Goal: Information Seeking & Learning: Learn about a topic

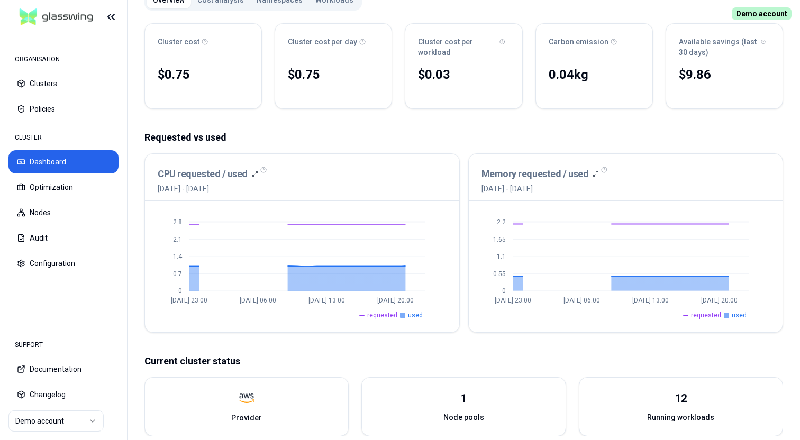
click at [60, 423] on html "ORGANISATION Clusters Policies CLUSTER Dashboard Optimization Nodes Audit Confi…" at bounding box center [400, 220] width 800 height 440
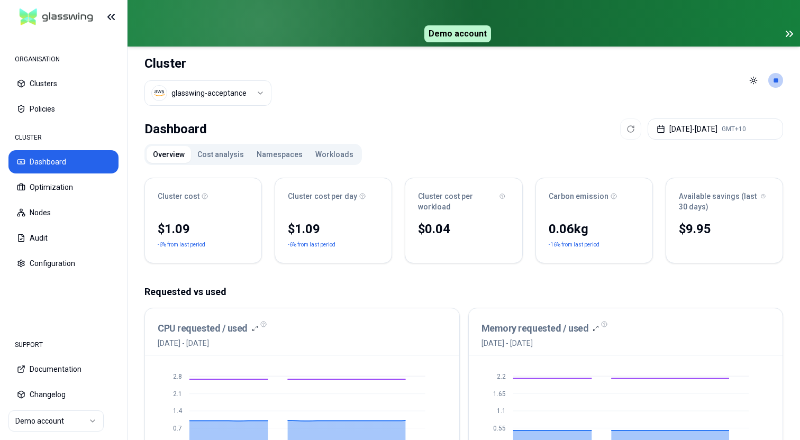
click at [788, 36] on icon at bounding box center [789, 34] width 13 height 13
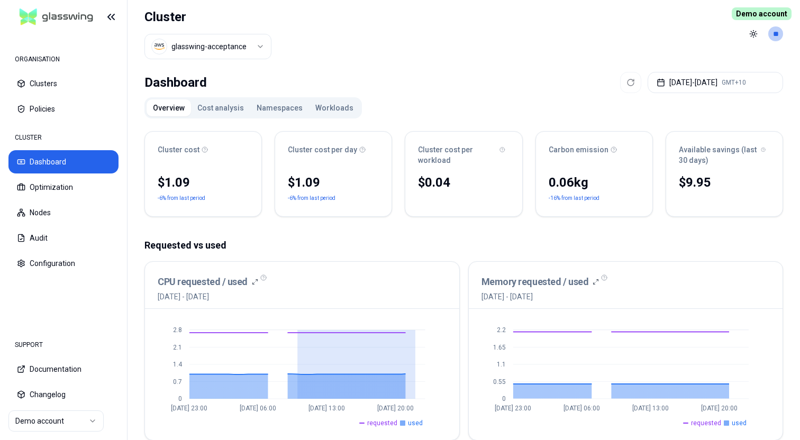
drag, startPoint x: 302, startPoint y: 359, endPoint x: 416, endPoint y: 368, distance: 114.6
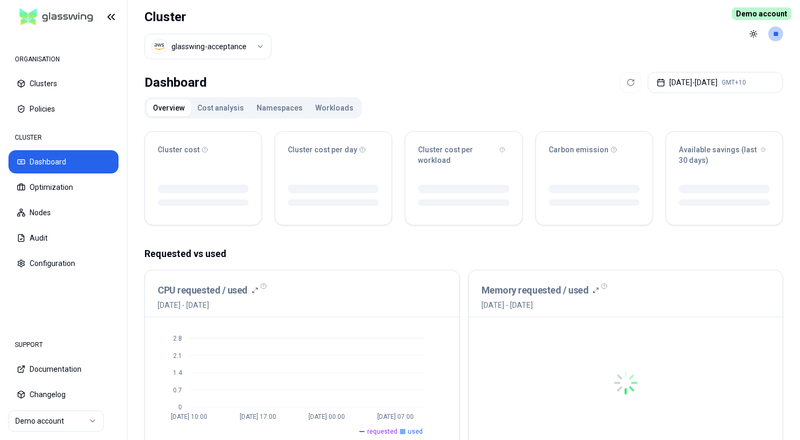
click at [234, 45] on html "ORGANISATION Clusters Policies CLUSTER Dashboard Optimization Nodes Audit Confi…" at bounding box center [400, 220] width 800 height 440
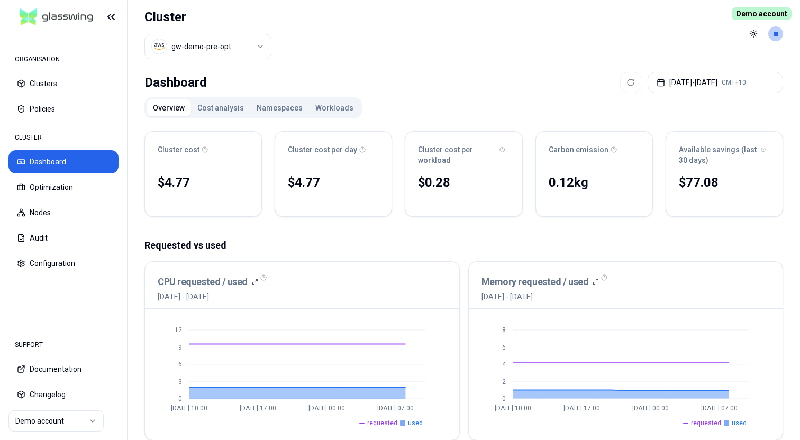
click at [58, 13] on img at bounding box center [56, 17] width 82 height 25
click at [69, 17] on img at bounding box center [56, 17] width 82 height 25
click at [218, 107] on button "Cost analysis" at bounding box center [220, 108] width 59 height 17
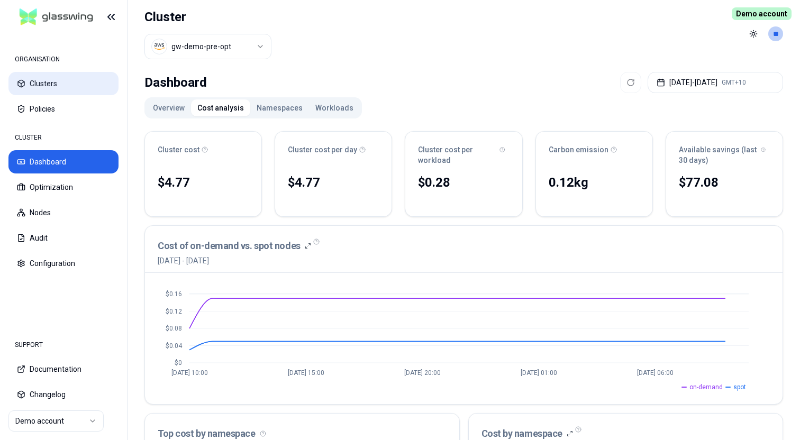
click at [55, 80] on button "Clusters" at bounding box center [63, 83] width 110 height 23
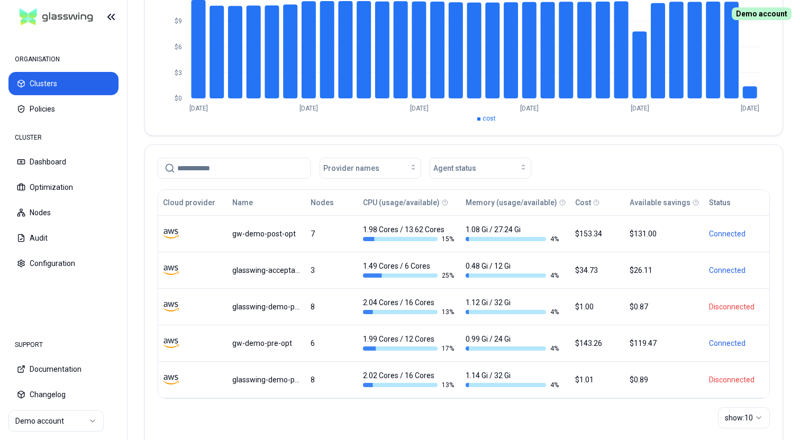
scroll to position [153, 0]
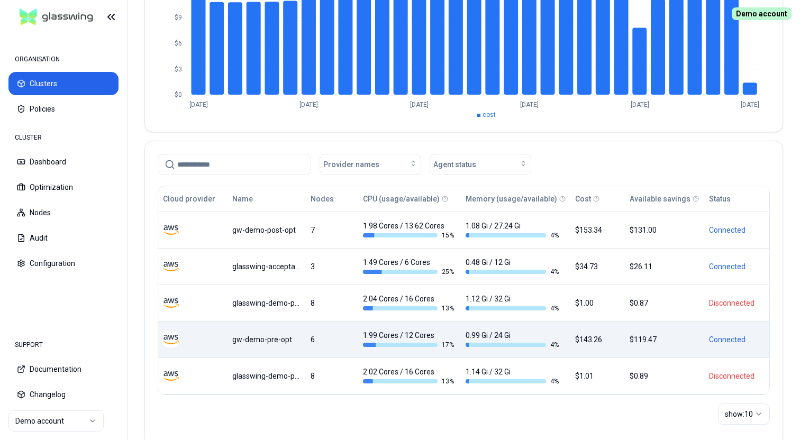
click at [282, 349] on td "gw-demo-pre-opt" at bounding box center [267, 339] width 78 height 37
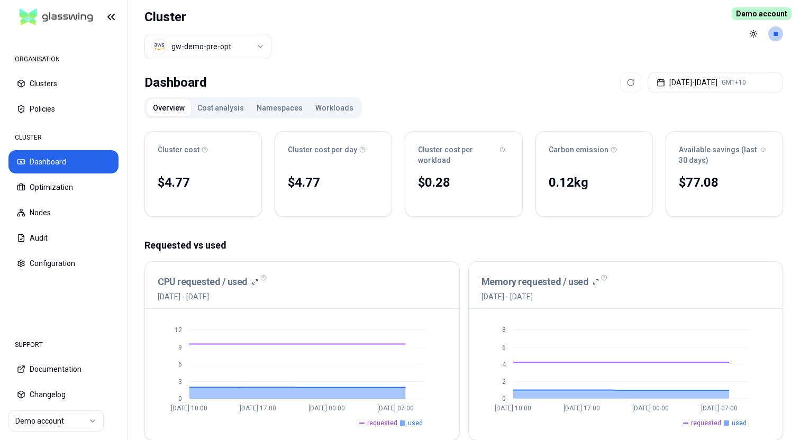
click at [219, 108] on button "Cost analysis" at bounding box center [220, 108] width 59 height 17
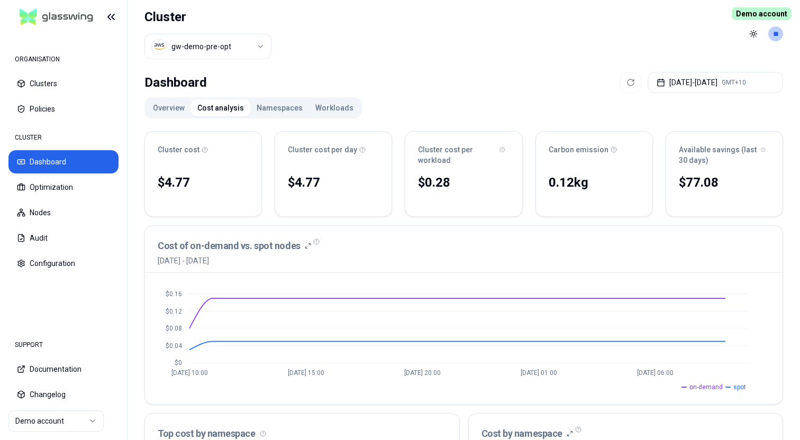
click at [277, 106] on button "Namespaces" at bounding box center [279, 108] width 59 height 17
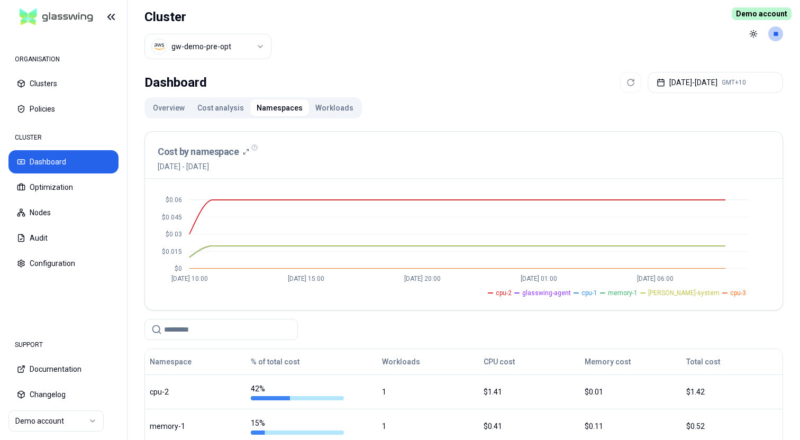
click at [330, 109] on button "Workloads" at bounding box center [334, 108] width 51 height 17
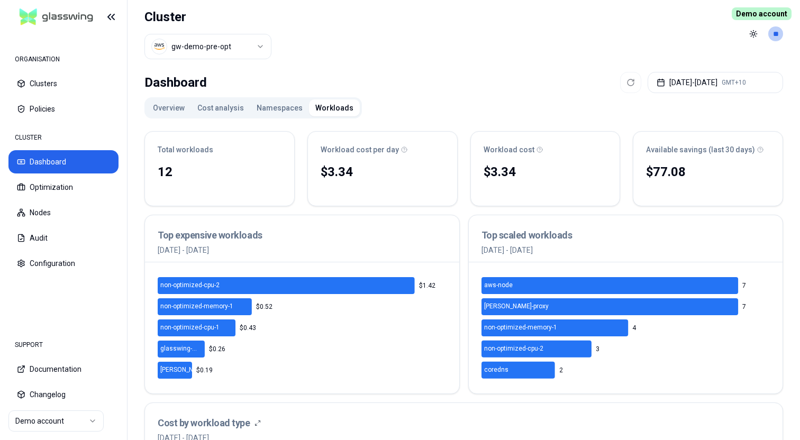
click at [154, 102] on button "Overview" at bounding box center [169, 108] width 44 height 17
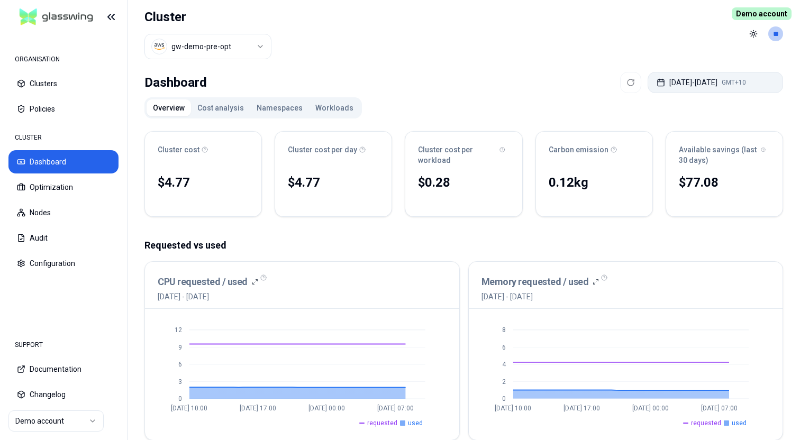
click at [701, 85] on button "Aug 30, 2025 - Aug 31, 2025 GMT+10" at bounding box center [716, 82] width 136 height 21
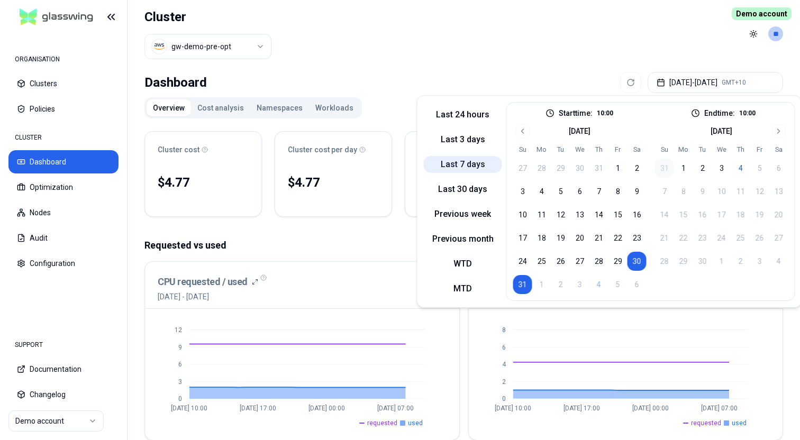
click at [465, 157] on button "Last 7 days" at bounding box center [463, 164] width 78 height 17
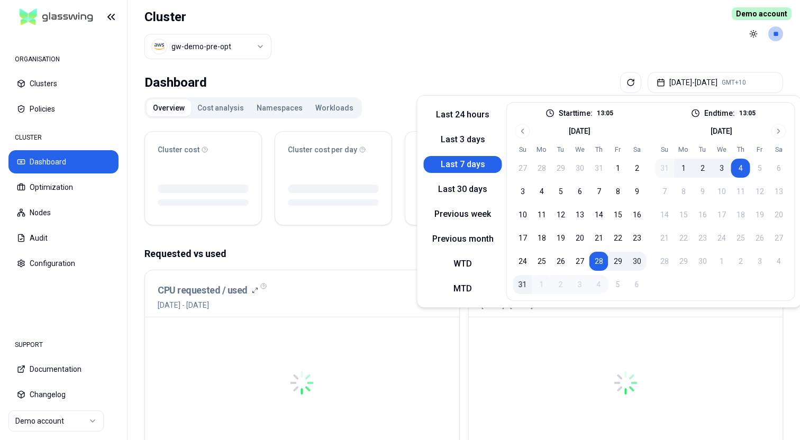
click at [398, 70] on div "Dashboard Aug 28, 2025 - Sep 04, 2025 GMT+10 Overview Cost analysis Namespaces …" at bounding box center [464, 428] width 673 height 720
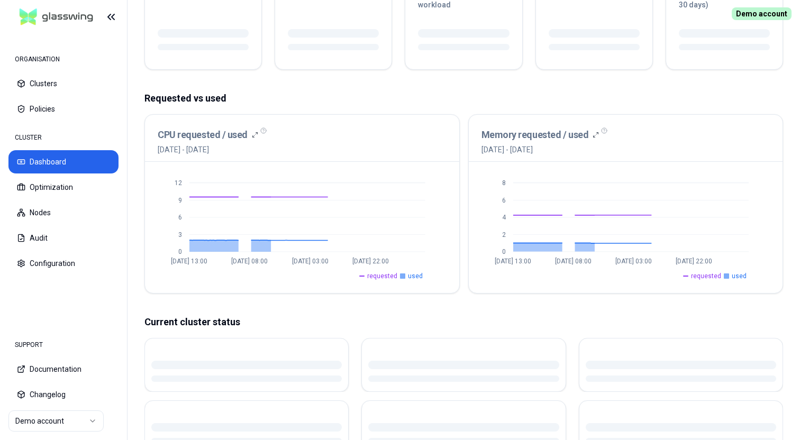
scroll to position [156, 0]
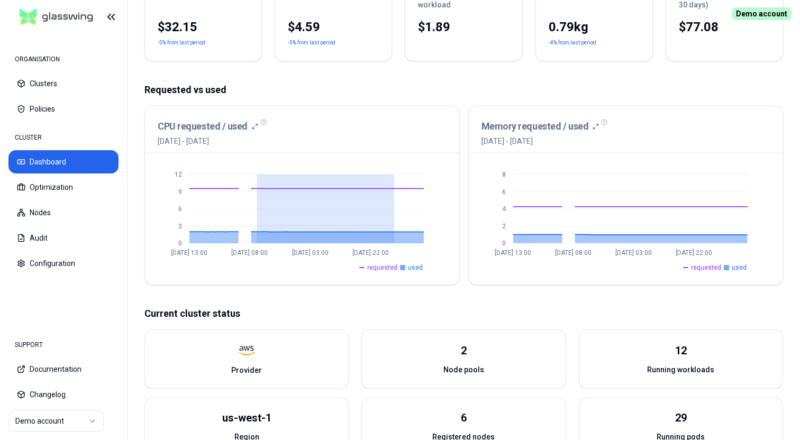
drag, startPoint x: 256, startPoint y: 203, endPoint x: 453, endPoint y: 203, distance: 196.4
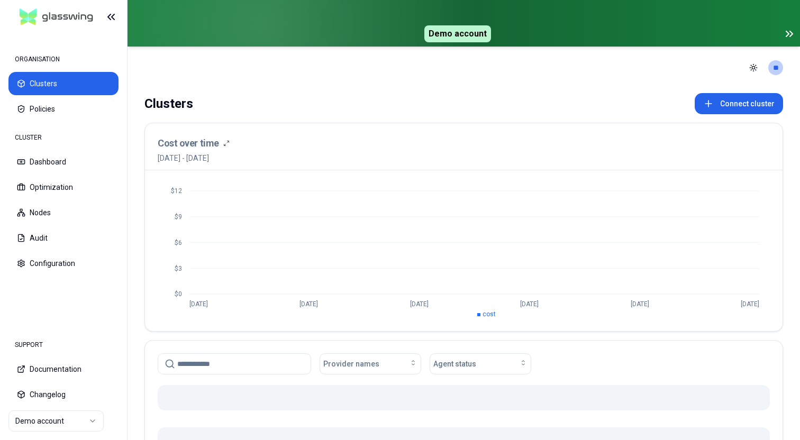
click at [792, 34] on icon at bounding box center [791, 33] width 3 height 5
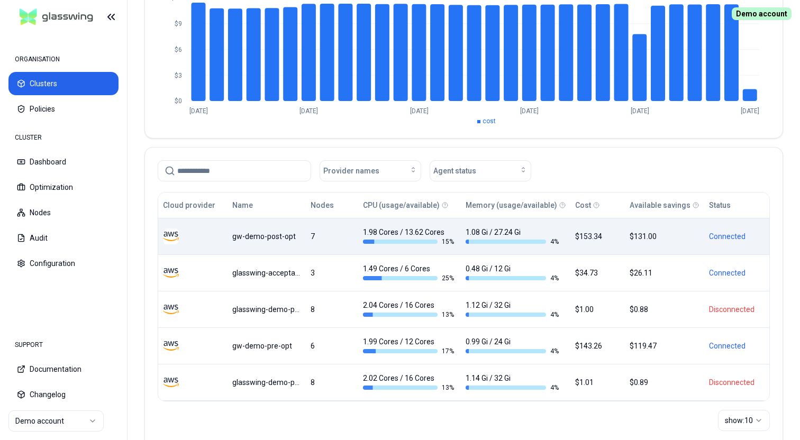
scroll to position [147, 0]
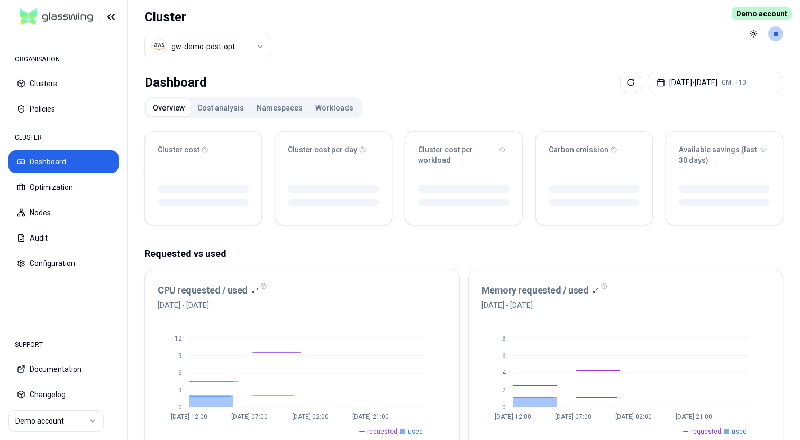
click at [332, 111] on button "Workloads" at bounding box center [334, 108] width 51 height 17
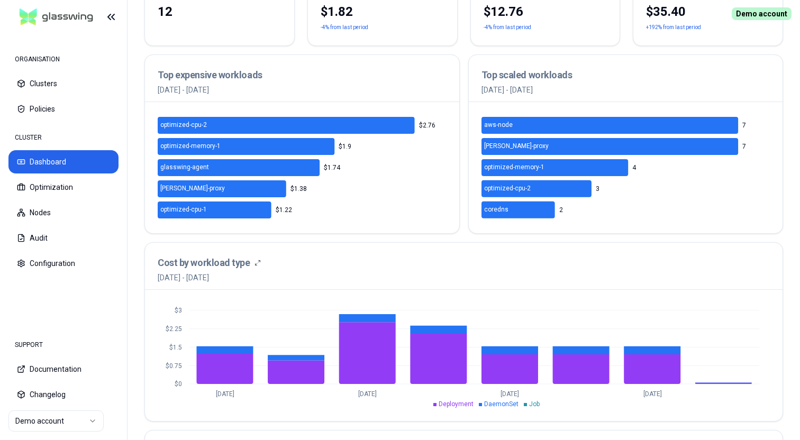
scroll to position [244, 0]
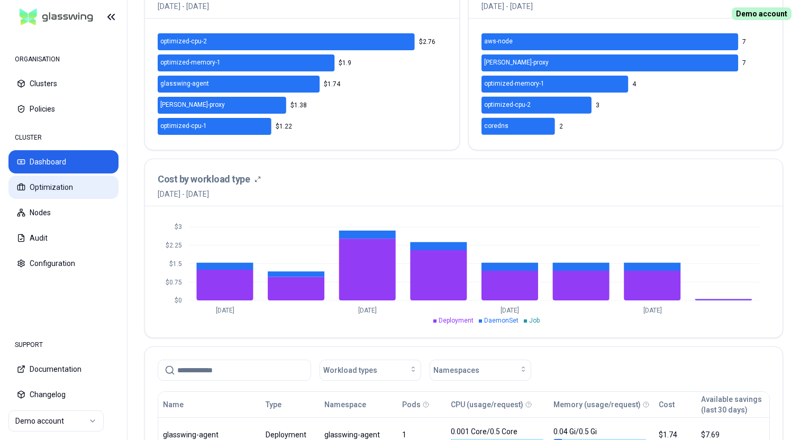
click at [66, 183] on button "Optimization" at bounding box center [63, 187] width 110 height 23
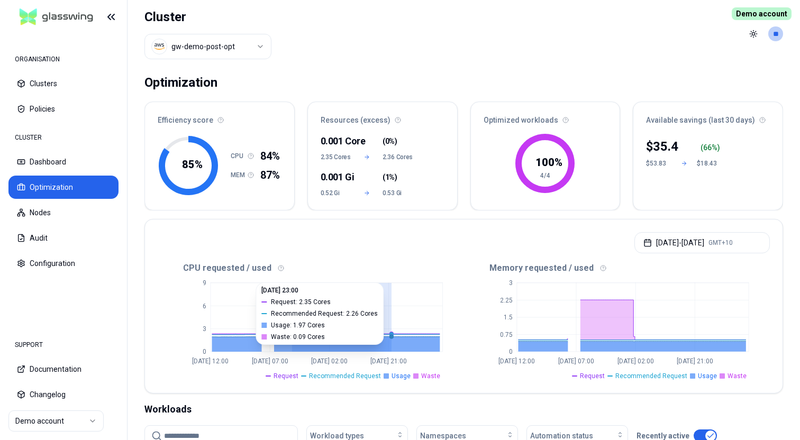
drag, startPoint x: 292, startPoint y: 314, endPoint x: 391, endPoint y: 314, distance: 99.5
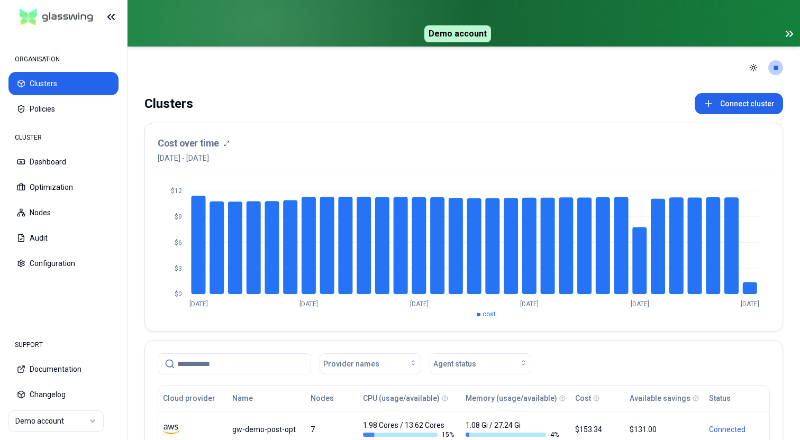
click at [794, 35] on icon at bounding box center [789, 34] width 13 height 13
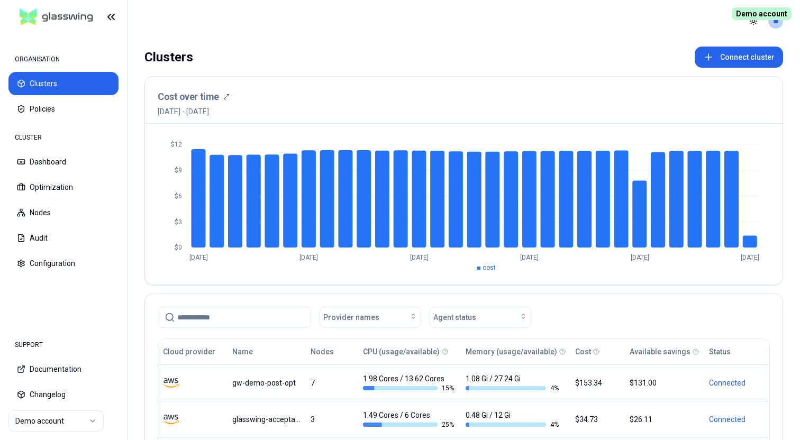
click at [554, 49] on div "Clusters Connect cluster" at bounding box center [464, 57] width 639 height 21
click at [538, 20] on header "Toggle theme **" at bounding box center [464, 21] width 673 height 42
click at [431, 50] on div "Clusters Connect cluster" at bounding box center [464, 57] width 639 height 21
click at [747, 56] on button "Connect cluster" at bounding box center [739, 57] width 88 height 21
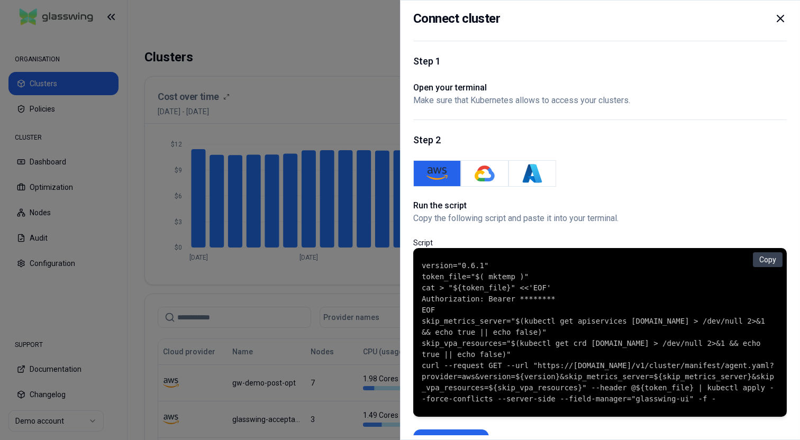
click at [783, 23] on icon at bounding box center [780, 18] width 13 height 13
click at [512, 24] on header "Toggle theme **" at bounding box center [464, 21] width 673 height 42
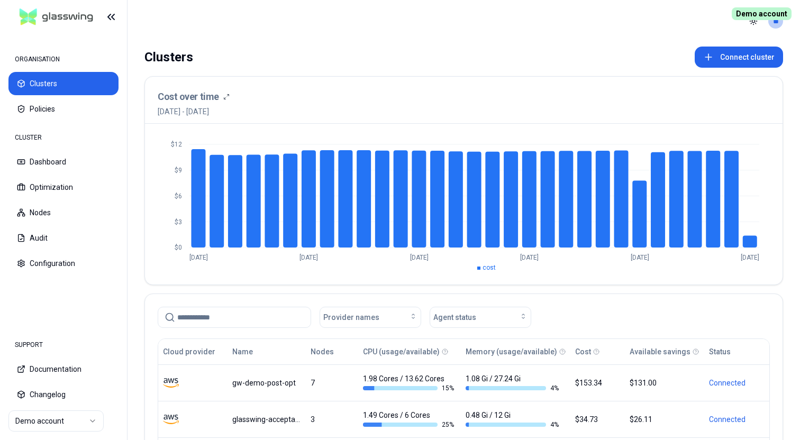
click at [512, 24] on header "Toggle theme **" at bounding box center [464, 21] width 673 height 42
click at [435, 38] on header "Toggle theme **" at bounding box center [464, 21] width 673 height 42
click at [498, 38] on header "Toggle theme **" at bounding box center [464, 21] width 673 height 42
click at [404, 27] on header "Toggle theme **" at bounding box center [464, 21] width 673 height 42
click at [457, 48] on div "Clusters Connect cluster" at bounding box center [464, 57] width 639 height 21
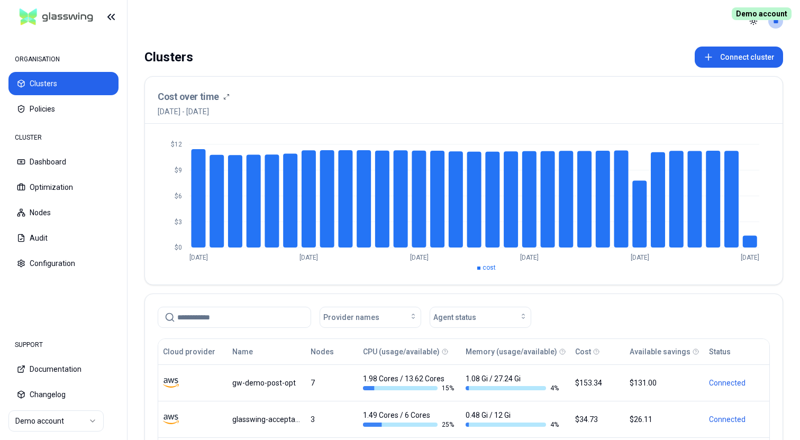
click at [446, 52] on div "Clusters Connect cluster" at bounding box center [464, 57] width 639 height 21
click at [758, 57] on button "Connect cluster" at bounding box center [739, 57] width 88 height 21
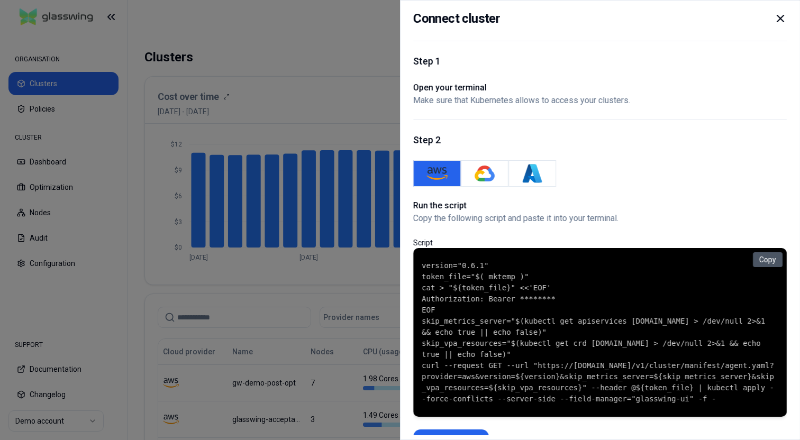
click at [767, 261] on button "Copy" at bounding box center [768, 259] width 30 height 15
click at [778, 18] on icon at bounding box center [780, 18] width 13 height 13
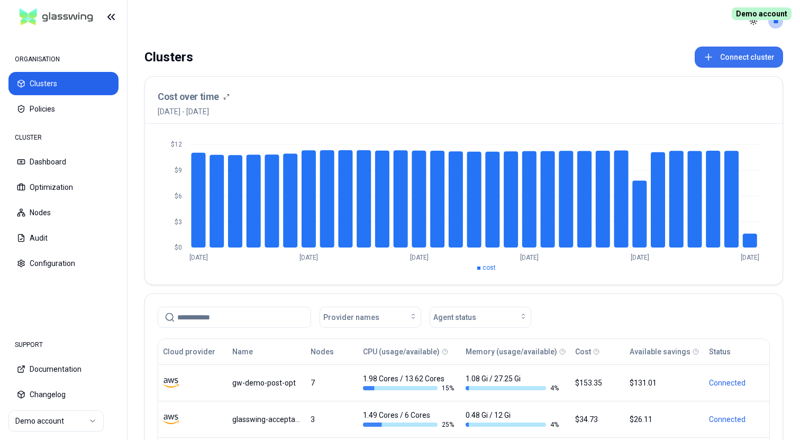
click at [734, 53] on button "Connect cluster" at bounding box center [739, 57] width 88 height 21
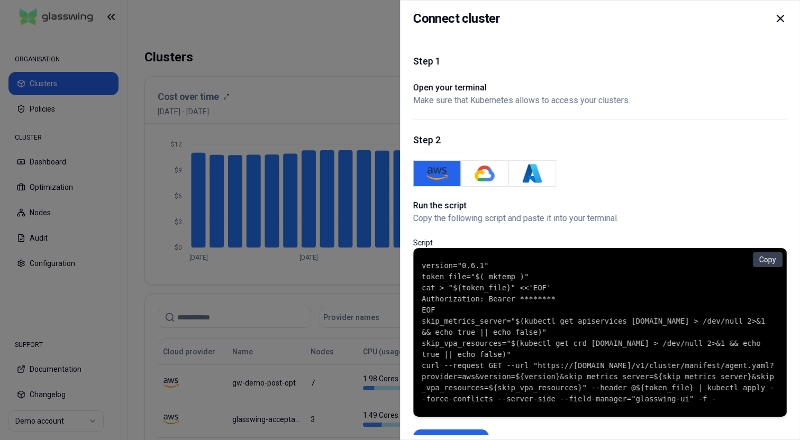
click at [783, 19] on icon at bounding box center [780, 18] width 13 height 13
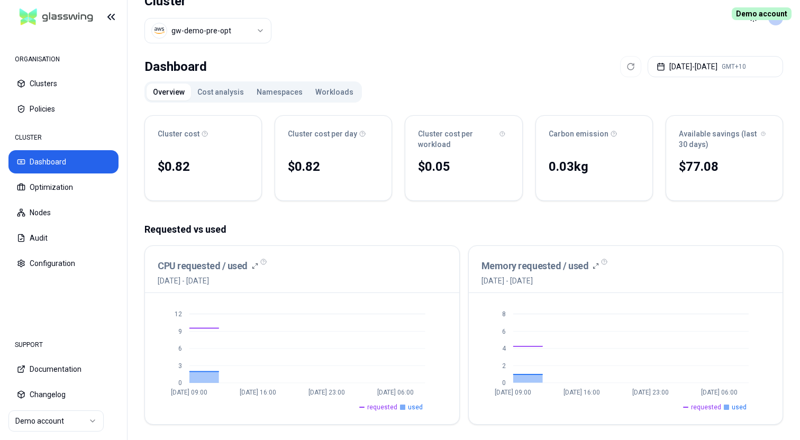
scroll to position [12, 0]
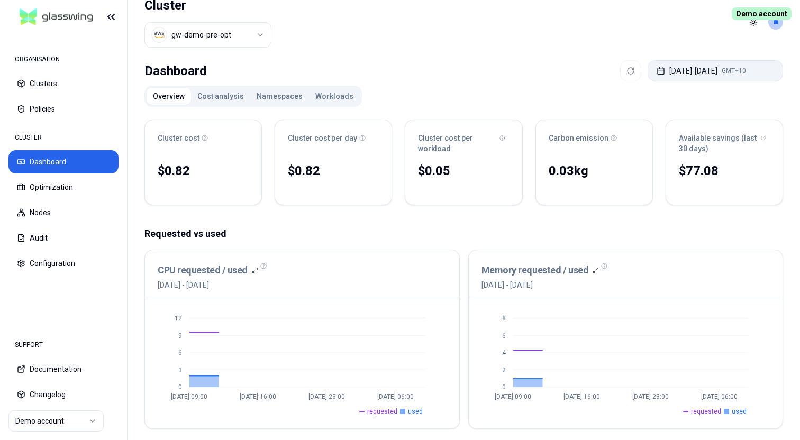
click at [686, 72] on button "[DATE] - [DATE] GMT+10" at bounding box center [716, 70] width 136 height 21
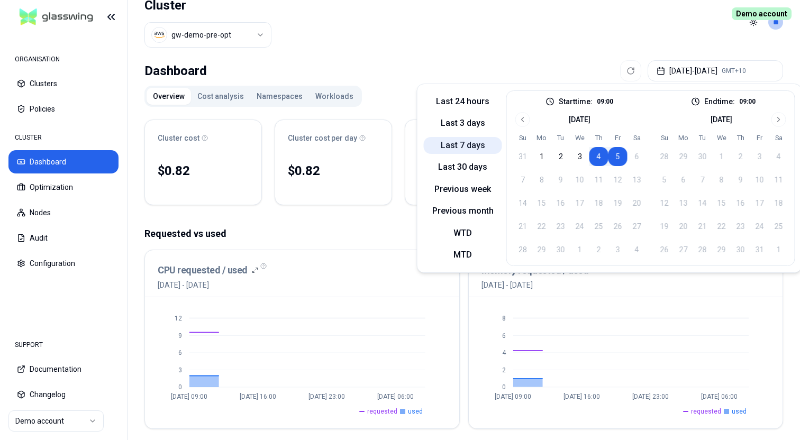
click at [457, 146] on button "Last 7 days" at bounding box center [463, 145] width 78 height 17
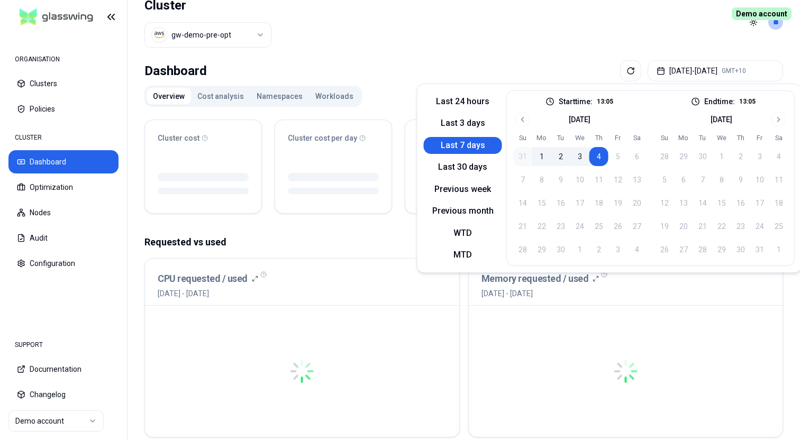
click at [436, 34] on header "Cluster gw-demo-pre-opt Toggle theme **" at bounding box center [464, 22] width 673 height 68
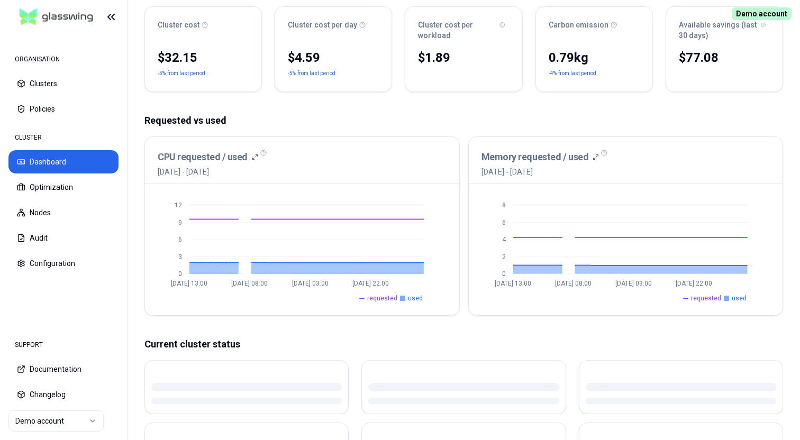
scroll to position [128, 0]
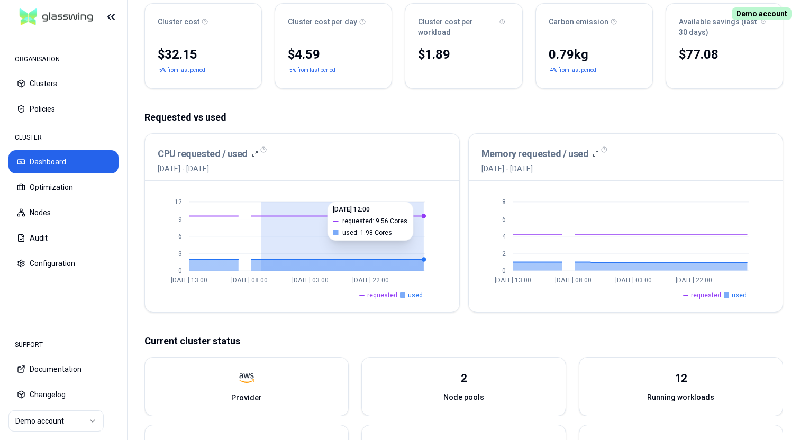
drag, startPoint x: 260, startPoint y: 247, endPoint x: 423, endPoint y: 245, distance: 163.0
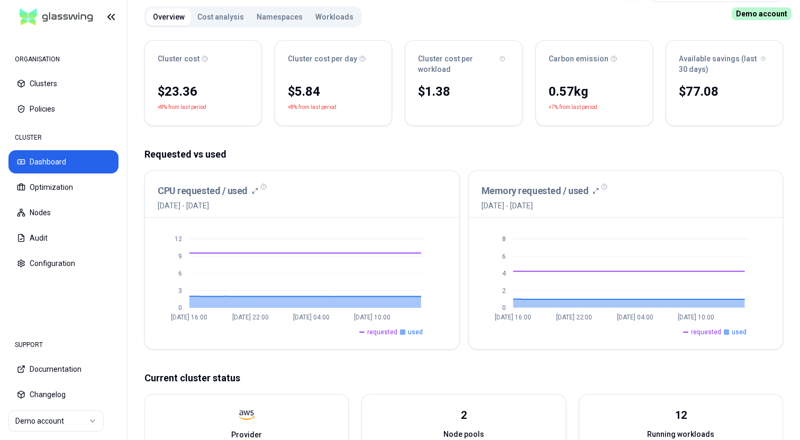
scroll to position [82, 0]
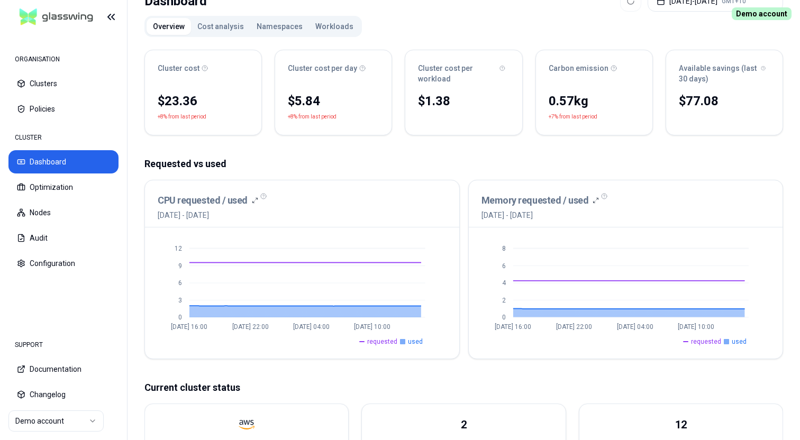
click at [232, 25] on button "Cost analysis" at bounding box center [220, 26] width 59 height 17
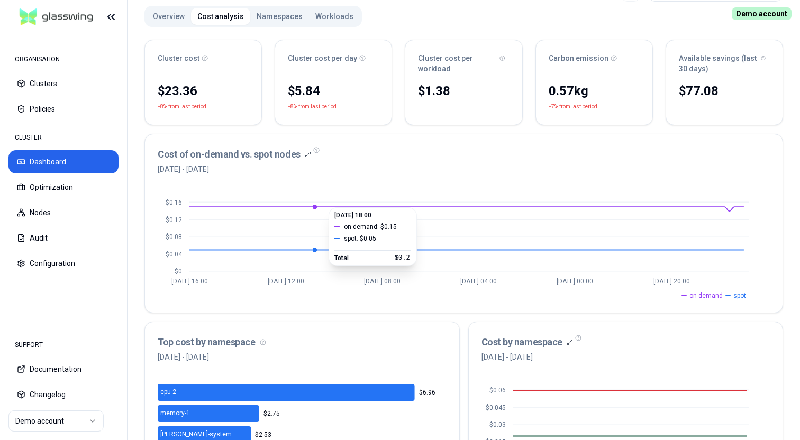
scroll to position [73, 0]
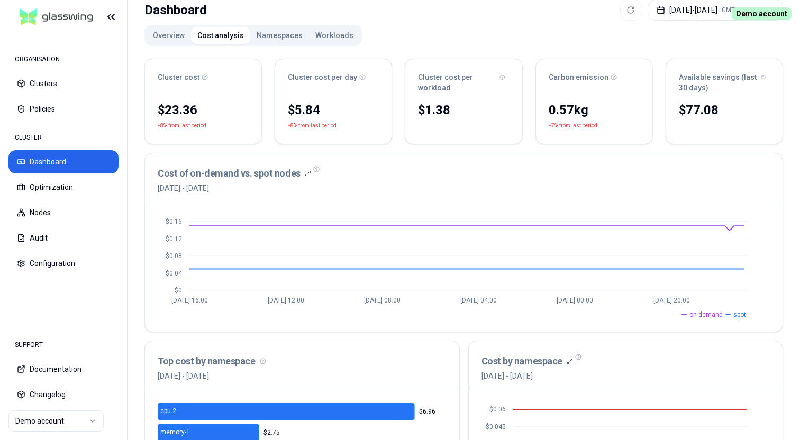
click at [268, 30] on button "Namespaces" at bounding box center [279, 35] width 59 height 17
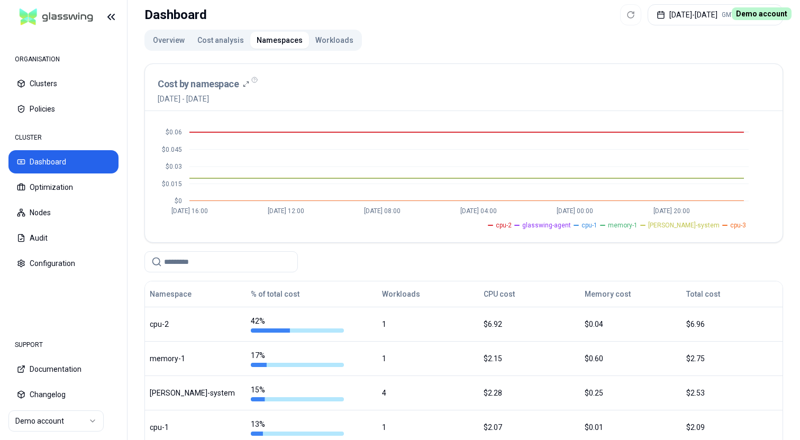
click at [326, 44] on button "Workloads" at bounding box center [334, 40] width 51 height 17
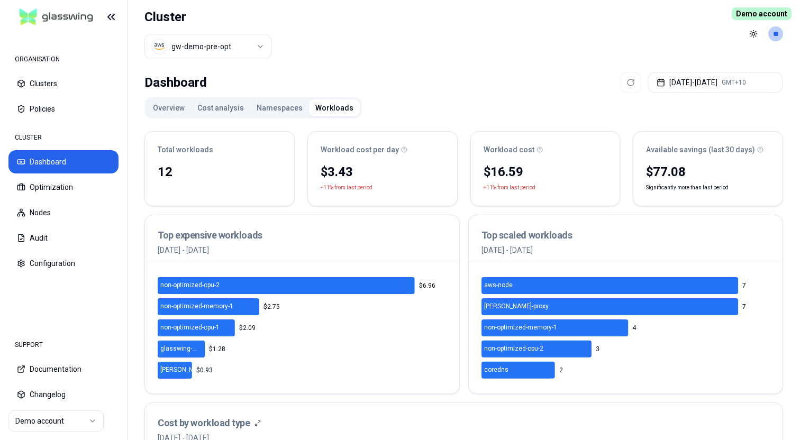
click at [166, 111] on button "Overview" at bounding box center [169, 108] width 44 height 17
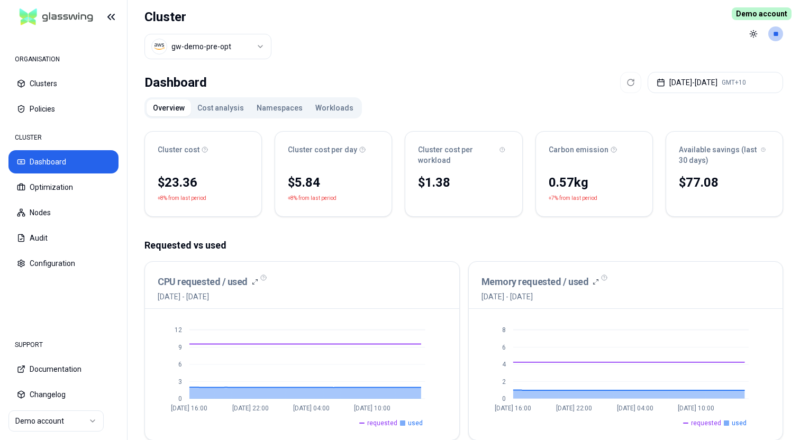
click at [403, 52] on header "Cluster gw-demo-pre-opt Toggle theme **" at bounding box center [464, 34] width 673 height 68
click at [219, 111] on button "Cost analysis" at bounding box center [220, 108] width 59 height 17
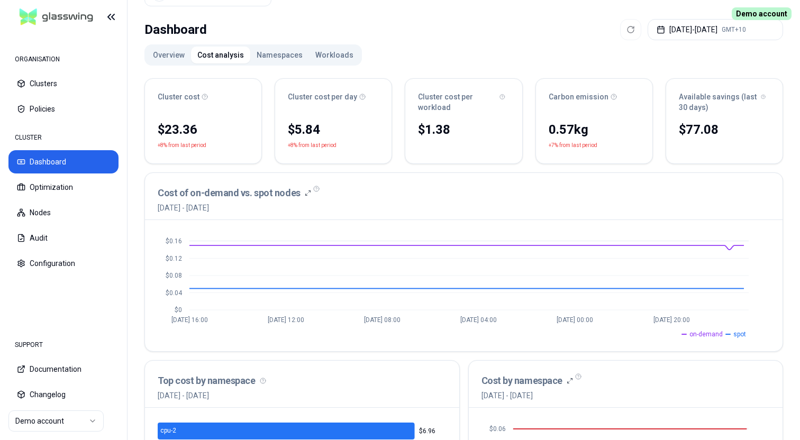
scroll to position [32, 0]
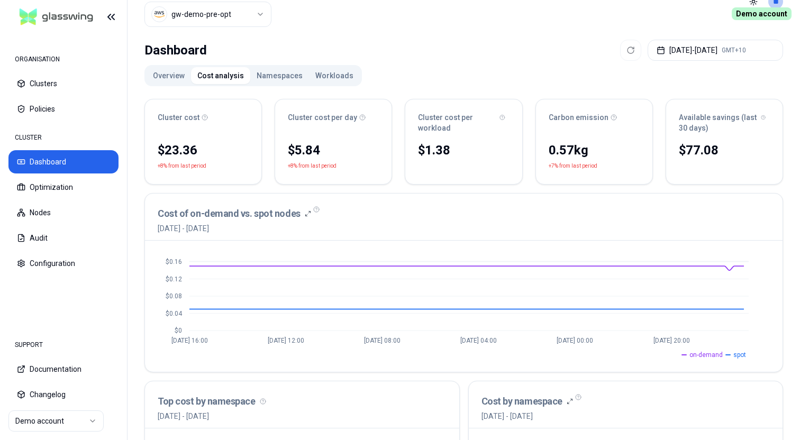
click at [269, 76] on button "Namespaces" at bounding box center [279, 75] width 59 height 17
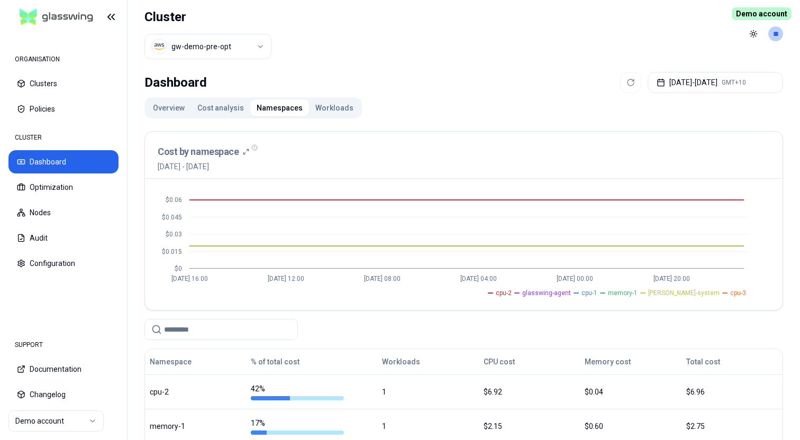
click at [331, 106] on button "Workloads" at bounding box center [334, 108] width 51 height 17
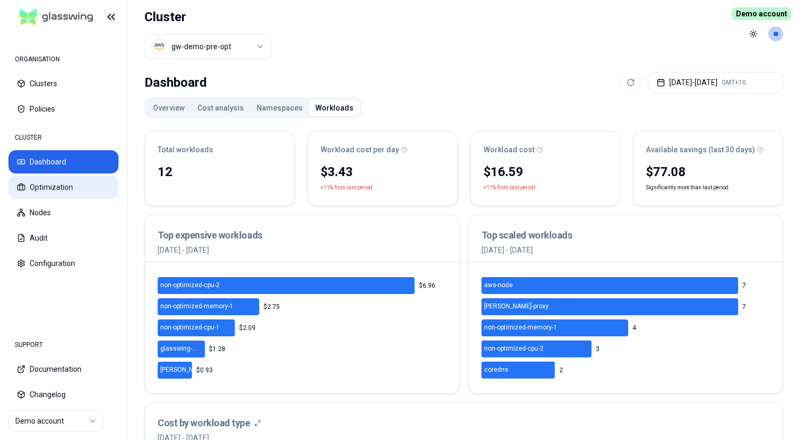
click at [67, 194] on button "Optimization" at bounding box center [63, 187] width 110 height 23
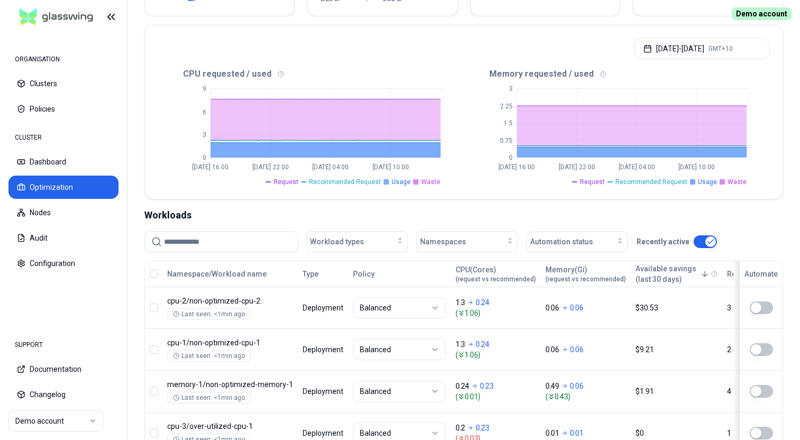
scroll to position [195, 0]
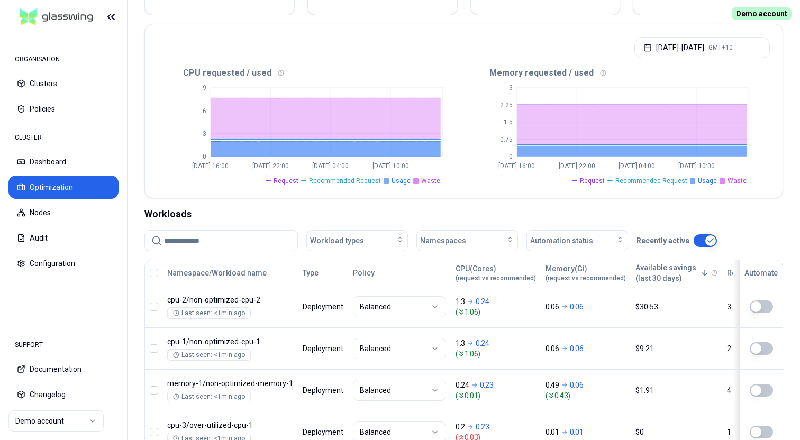
click at [459, 50] on div "Aug 30, 2025 - Sep 04, 2025 GMT+10" at bounding box center [464, 44] width 638 height 40
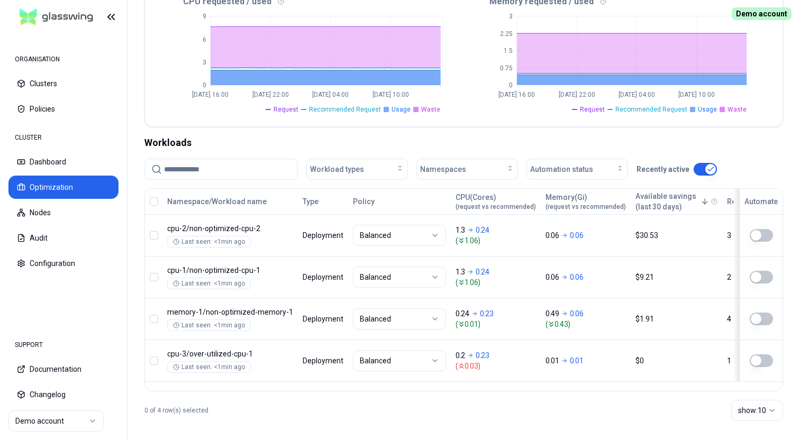
scroll to position [273, 0]
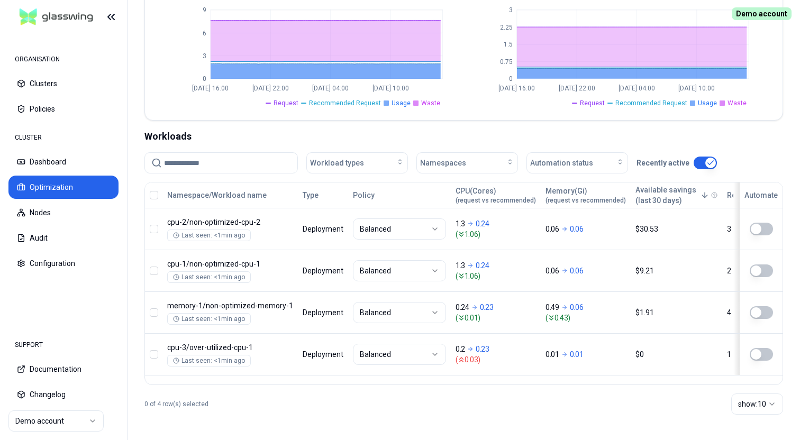
click at [467, 104] on icon "0 0.75 1.5 2.25 3 Aug 30 16:00 Aug 31 22:00 Sep 2 04:00 Sep 3 10:00" at bounding box center [617, 55] width 306 height 106
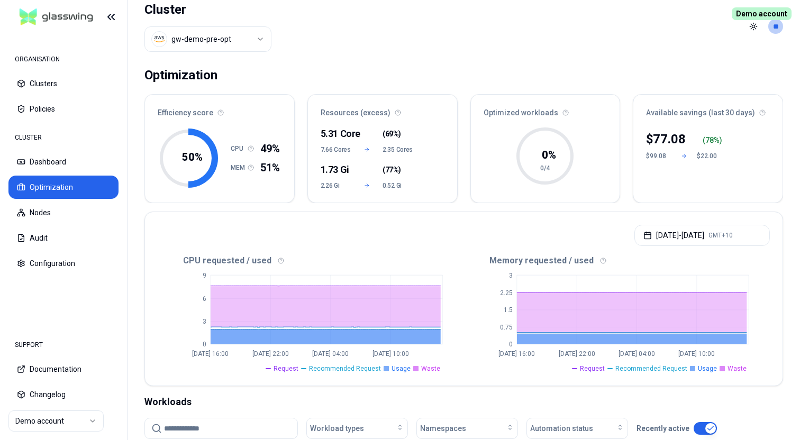
scroll to position [8, 0]
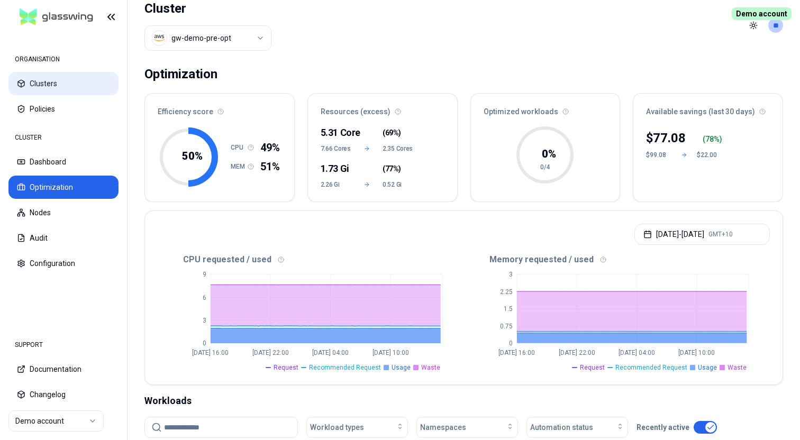
click at [39, 86] on button "Clusters" at bounding box center [63, 83] width 110 height 23
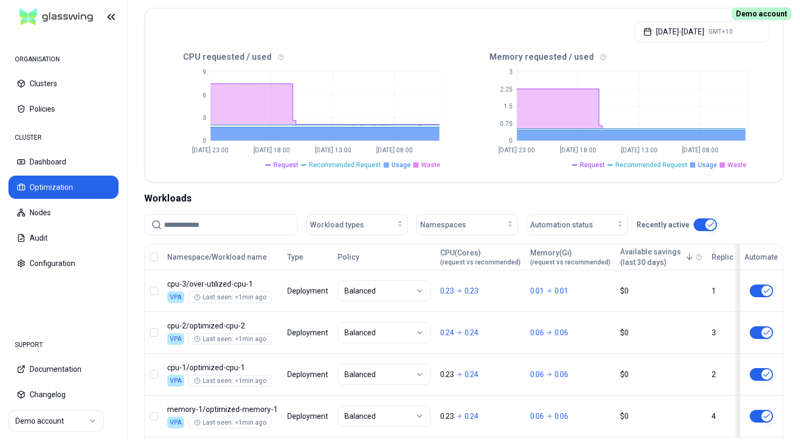
scroll to position [212, 0]
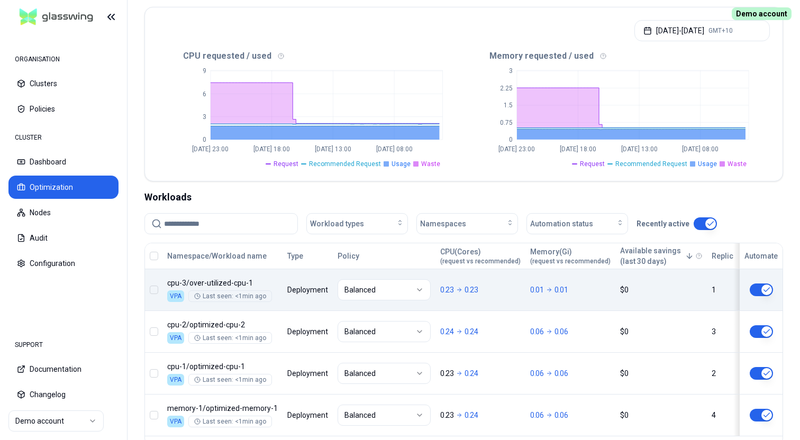
click at [765, 290] on button "button" at bounding box center [761, 290] width 23 height 13
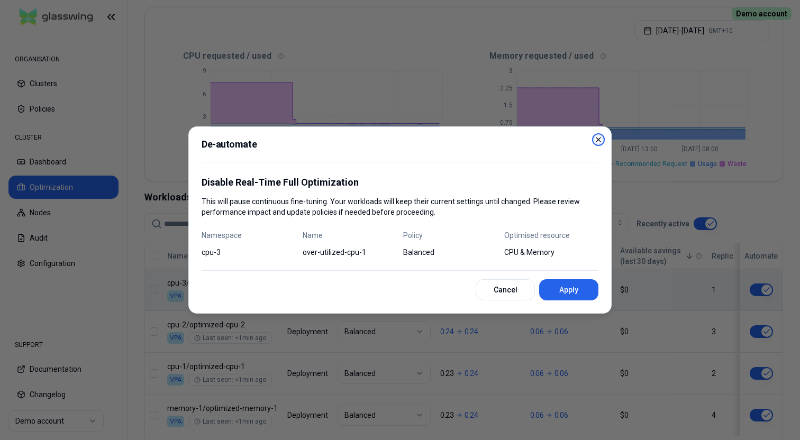
click at [598, 140] on icon "button" at bounding box center [599, 140] width 4 height 4
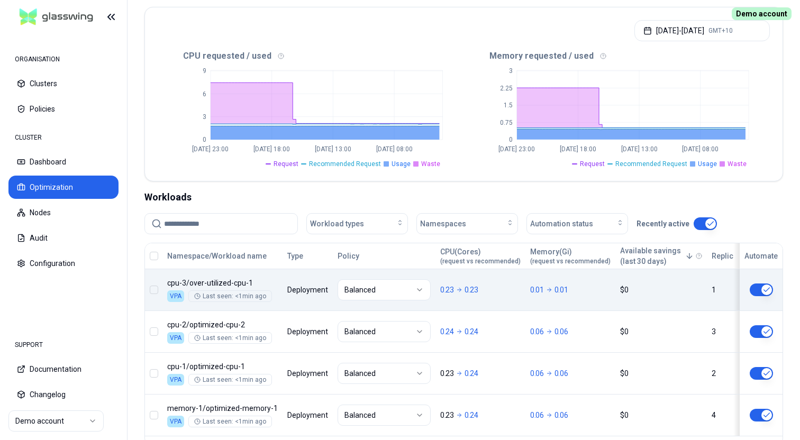
click at [152, 259] on button "button" at bounding box center [154, 256] width 8 height 8
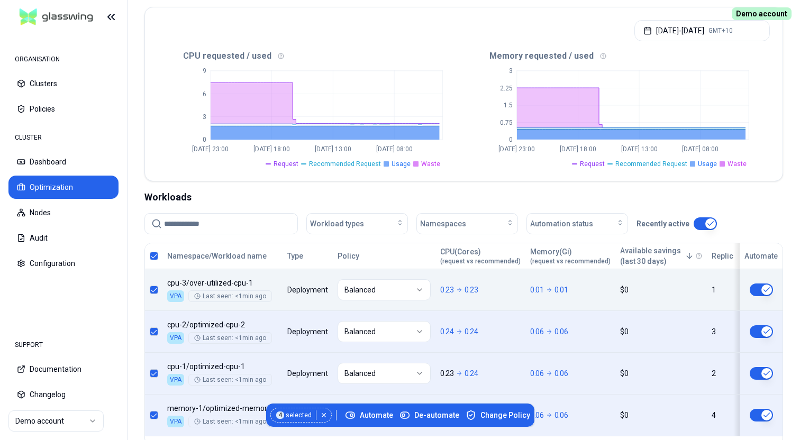
scroll to position [273, 0]
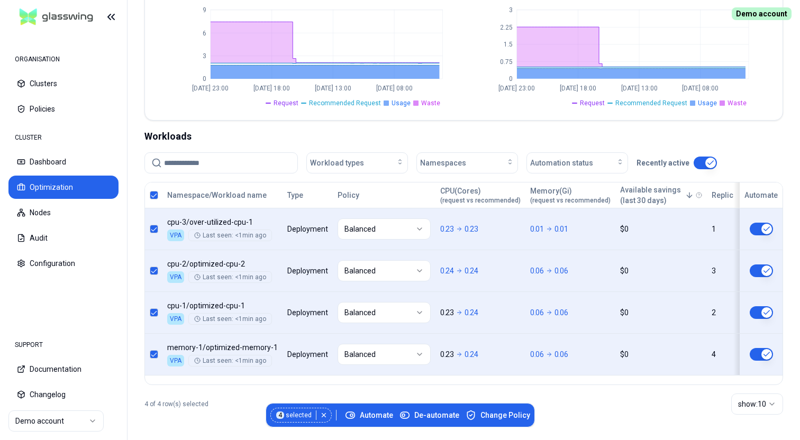
click at [156, 196] on button "button" at bounding box center [154, 195] width 8 height 8
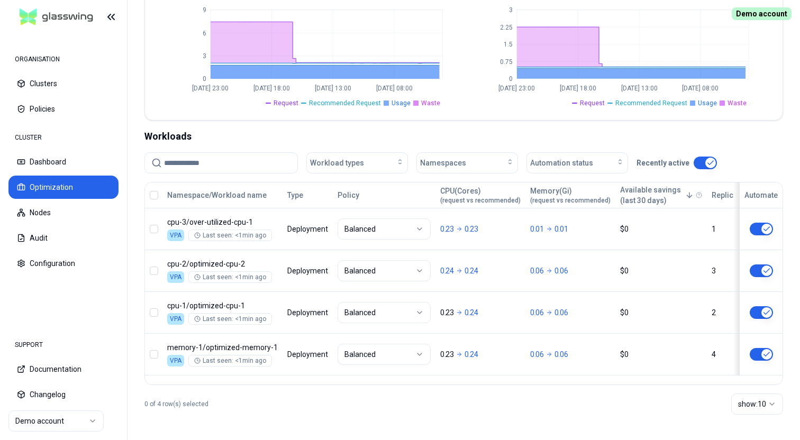
click at [156, 196] on button "button" at bounding box center [154, 195] width 8 height 8
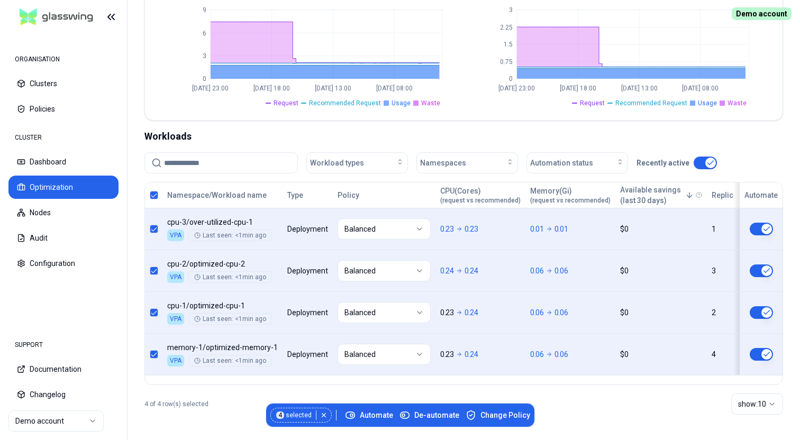
click at [155, 196] on button "button" at bounding box center [154, 195] width 8 height 8
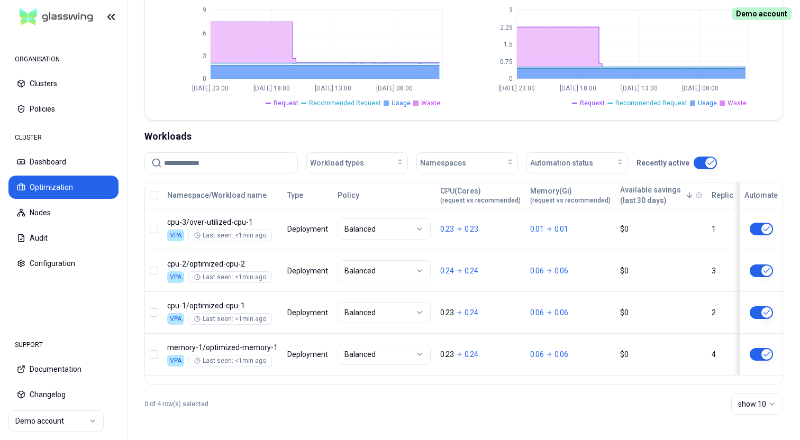
click at [419, 136] on div "Workloads" at bounding box center [464, 136] width 639 height 15
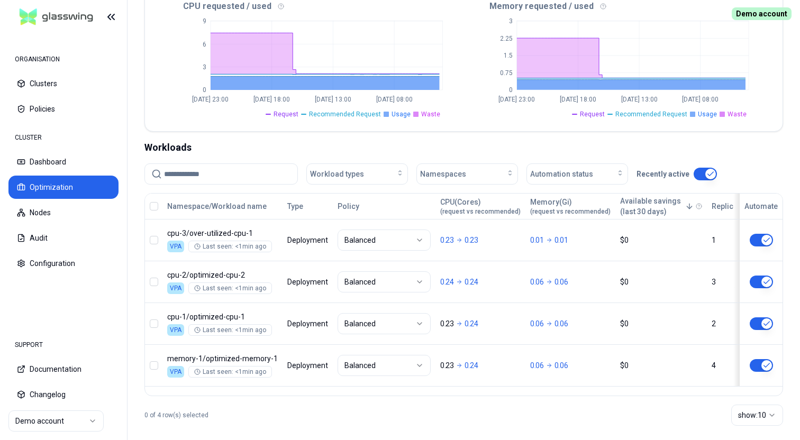
scroll to position [263, 0]
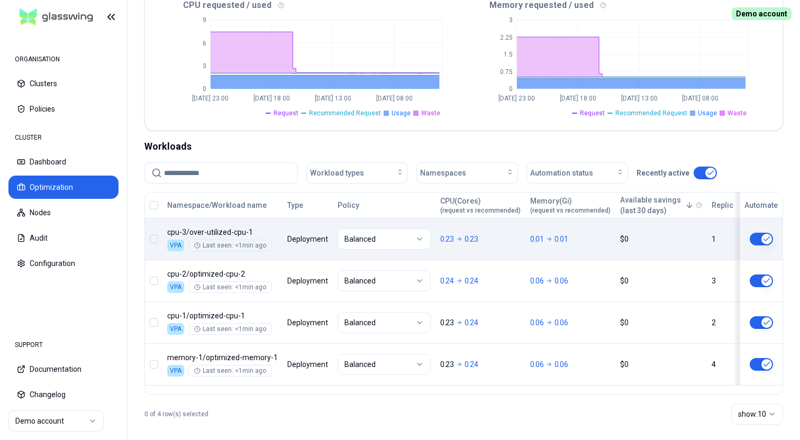
click at [380, 238] on html "ORGANISATION Clusters Policies CLUSTER Dashboard Optimization Nodes Audit Confi…" at bounding box center [400, 220] width 800 height 440
click at [381, 244] on html "ORGANISATION Clusters Policies CLUSTER Dashboard Optimization Nodes Audit Confi…" at bounding box center [400, 220] width 800 height 440
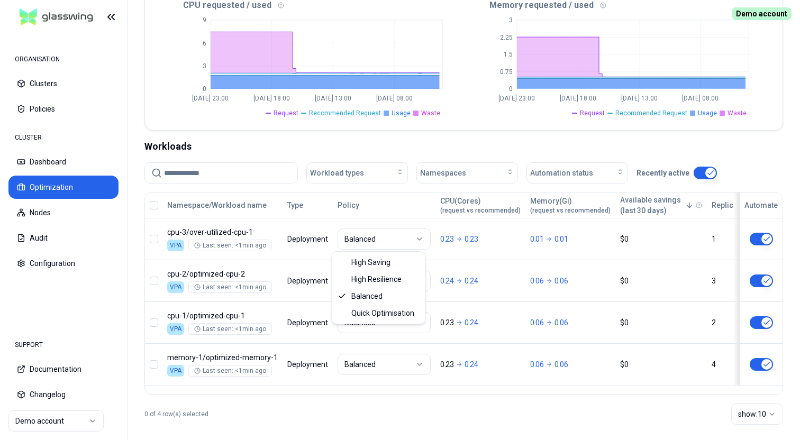
click at [410, 135] on html "ORGANISATION Clusters Policies CLUSTER Dashboard Optimization Nodes Audit Confi…" at bounding box center [400, 220] width 800 height 440
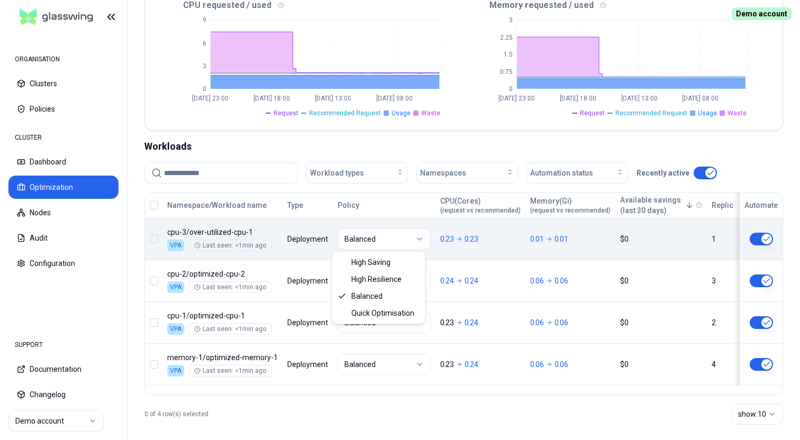
click at [394, 239] on html "ORGANISATION Clusters Policies CLUSTER Dashboard Optimization Nodes Audit Confi…" at bounding box center [400, 220] width 800 height 440
click at [372, 237] on html "ORGANISATION Clusters Policies CLUSTER Dashboard Optimization Nodes Audit Confi…" at bounding box center [400, 220] width 800 height 440
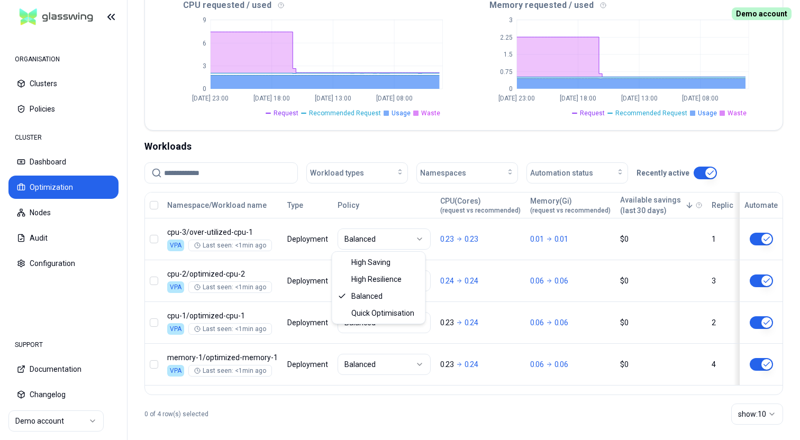
click at [405, 139] on html "ORGANISATION Clusters Policies CLUSTER Dashboard Optimization Nodes Audit Confi…" at bounding box center [400, 220] width 800 height 440
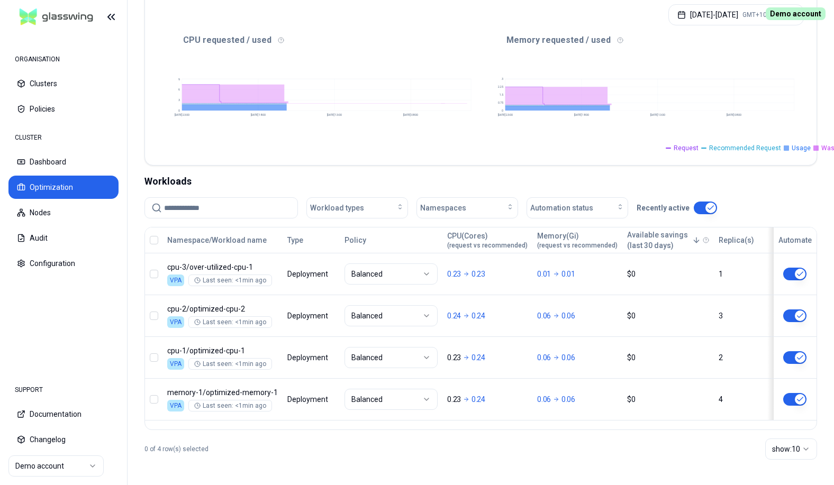
scroll to position [0, 0]
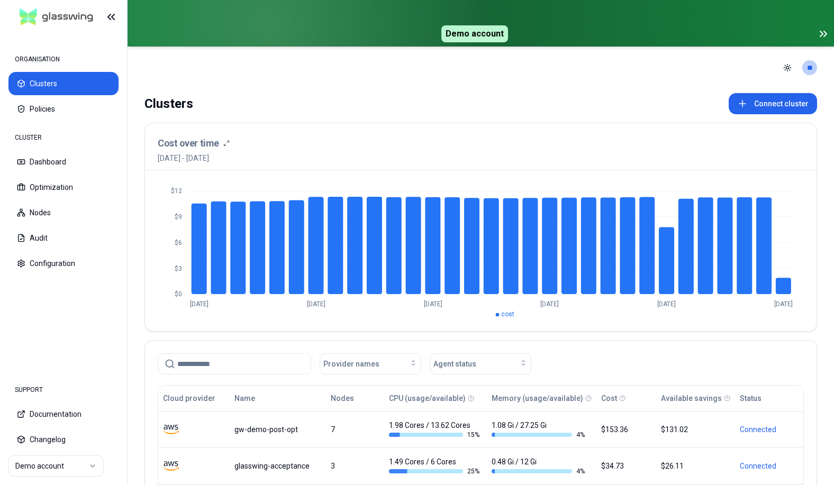
scroll to position [178, 0]
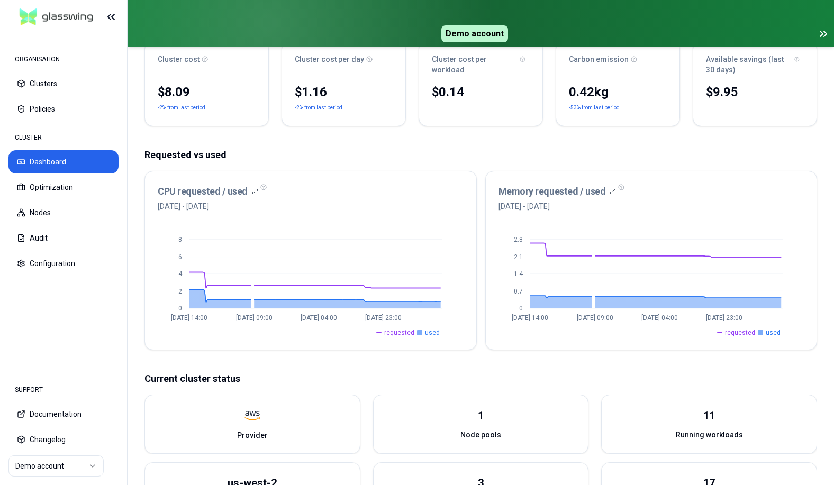
scroll to position [144, 0]
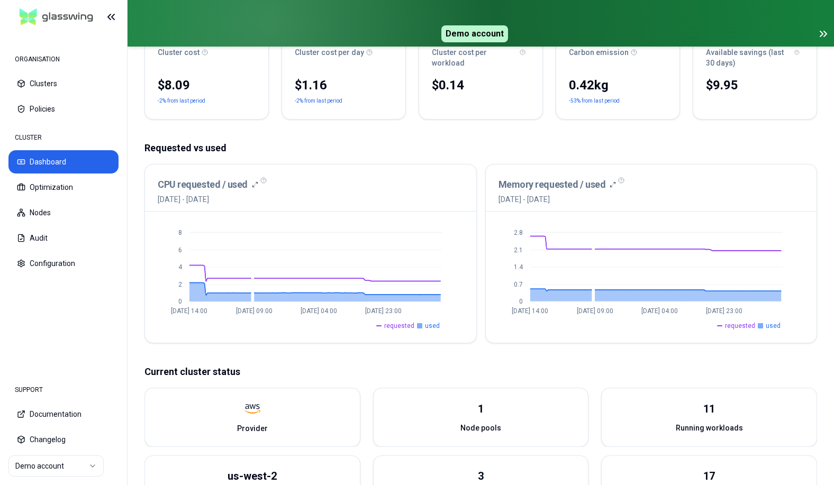
click at [828, 32] on icon at bounding box center [823, 34] width 13 height 13
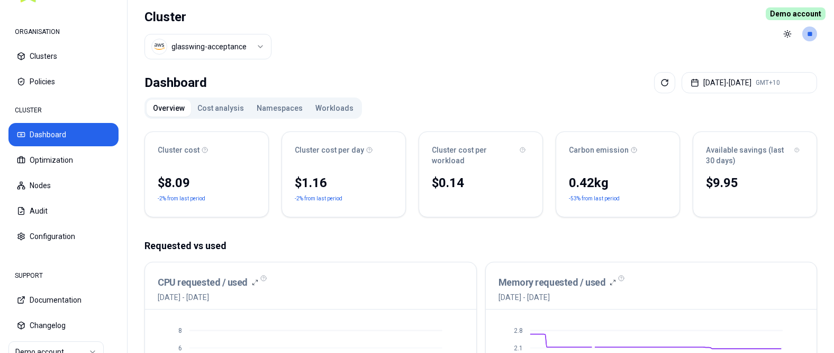
scroll to position [117, 0]
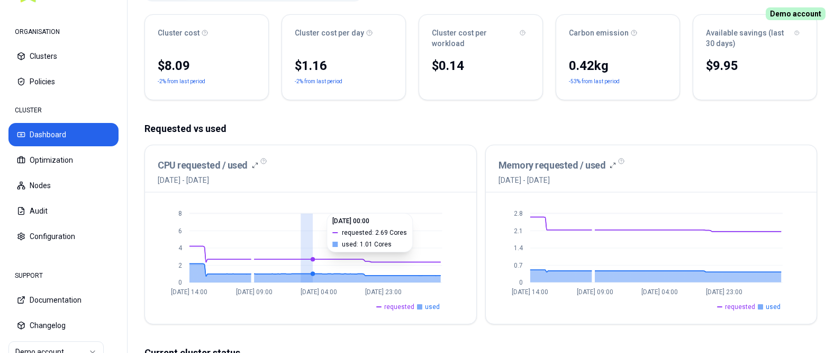
drag, startPoint x: 301, startPoint y: 251, endPoint x: 367, endPoint y: 252, distance: 66.2
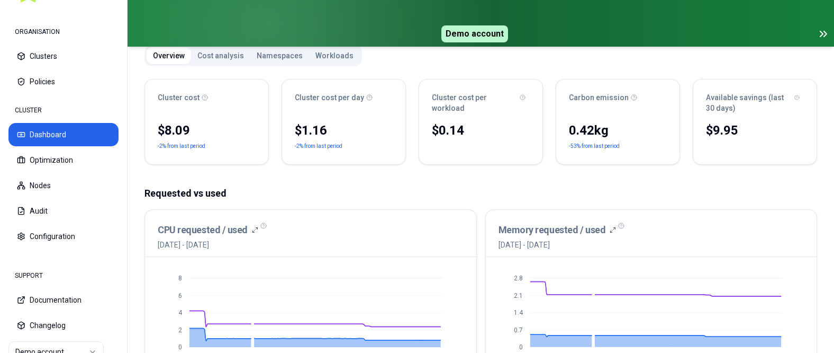
scroll to position [153, 0]
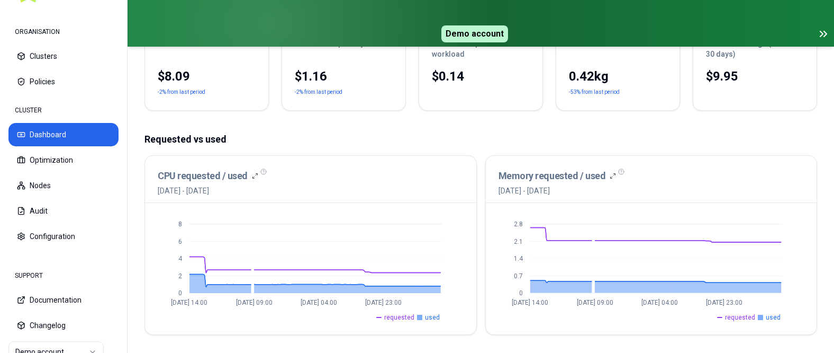
click at [823, 34] on icon at bounding box center [821, 33] width 3 height 5
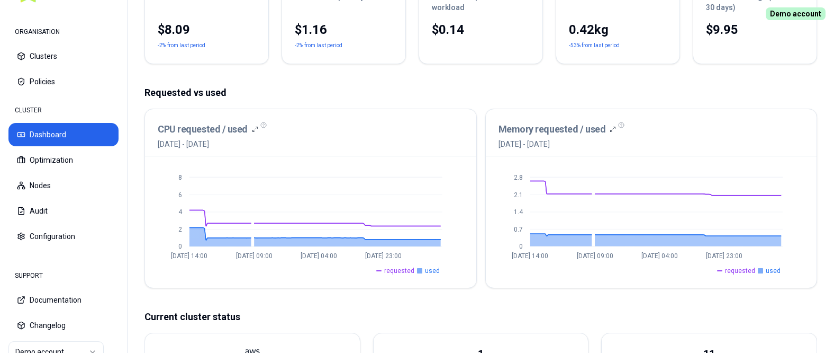
click at [492, 85] on div "Cluster cost $8.09 -2% from last period Cluster cost per day $1.16 -2% from las…" at bounding box center [481, 295] width 673 height 651
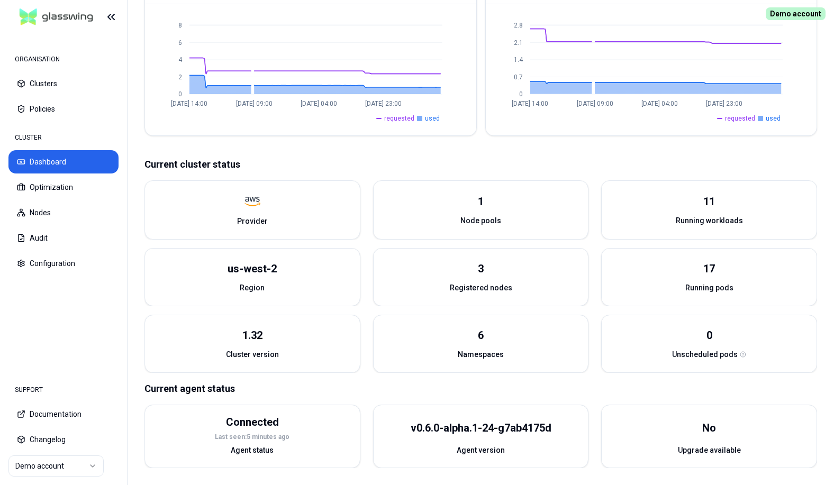
scroll to position [44, 0]
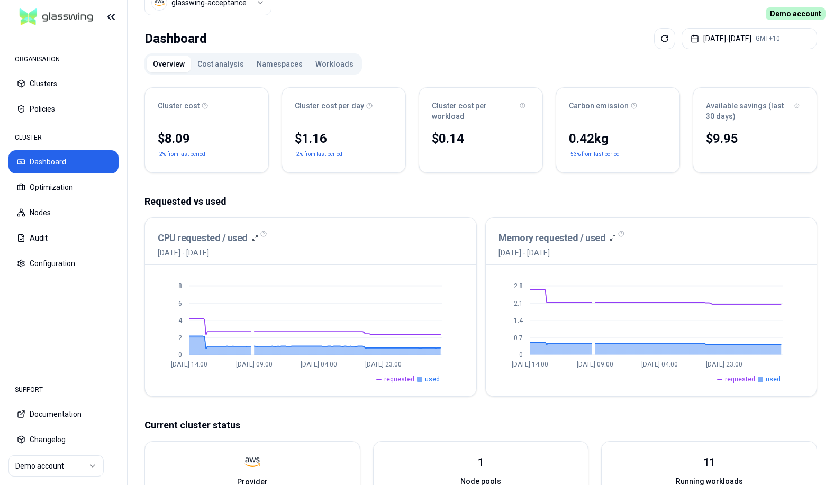
click at [323, 66] on button "Workloads" at bounding box center [334, 64] width 51 height 17
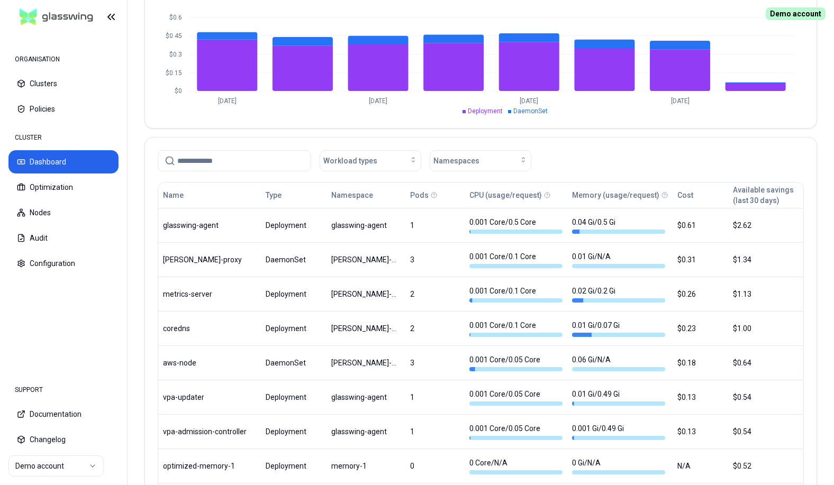
scroll to position [445, 0]
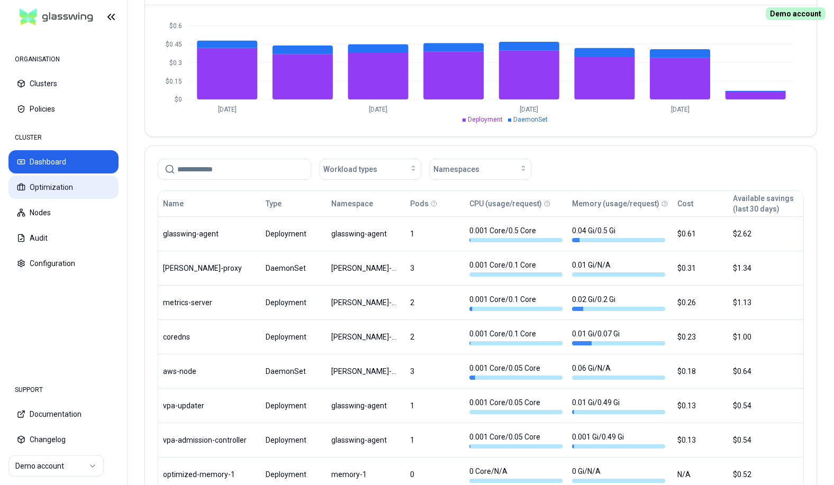
click at [55, 183] on button "Optimization" at bounding box center [63, 187] width 110 height 23
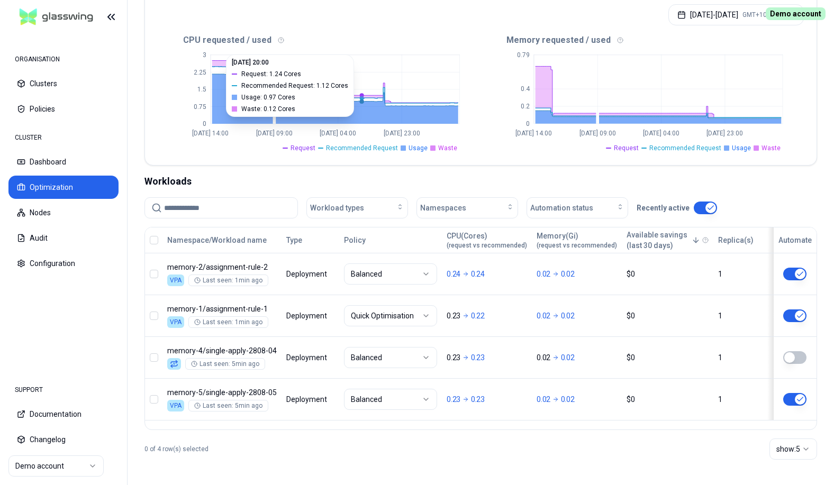
scroll to position [120, 0]
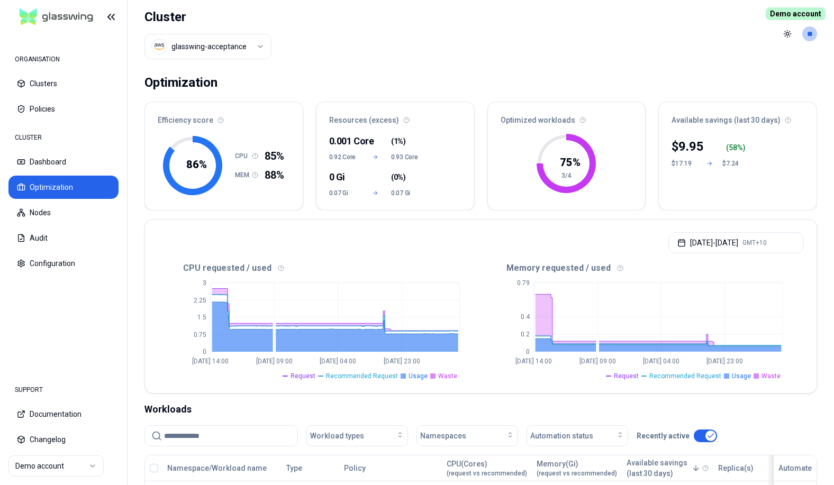
click at [408, 64] on header "Cluster glasswing-acceptance Toggle theme **" at bounding box center [481, 34] width 707 height 68
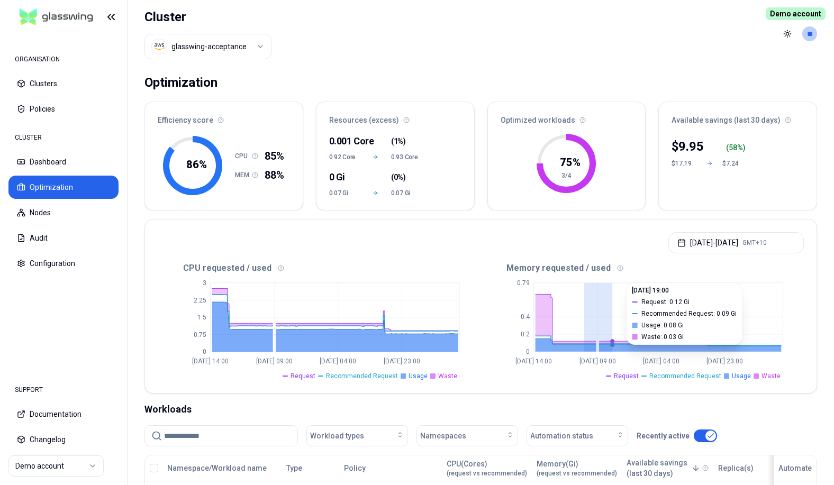
drag, startPoint x: 584, startPoint y: 321, endPoint x: 653, endPoint y: 321, distance: 68.3
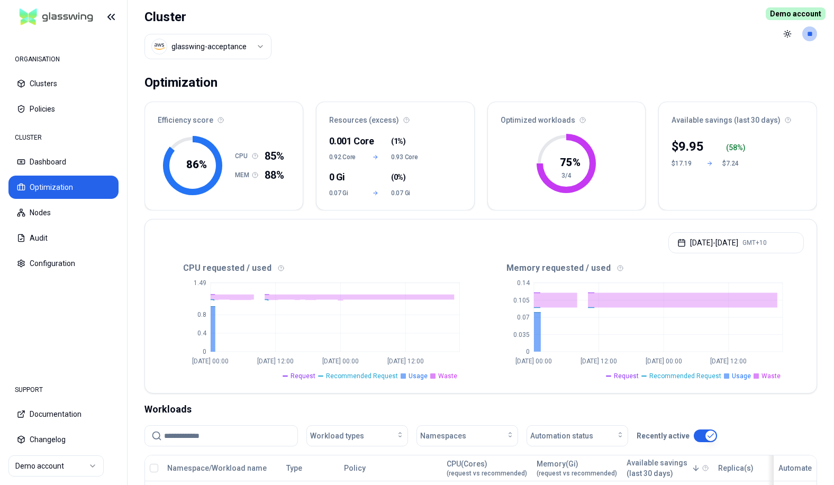
click at [558, 71] on div "Optimization Efficiency score 86 % CPU 85% MEM 88% Resources (excess) 0.001 Cor…" at bounding box center [481, 391] width 707 height 646
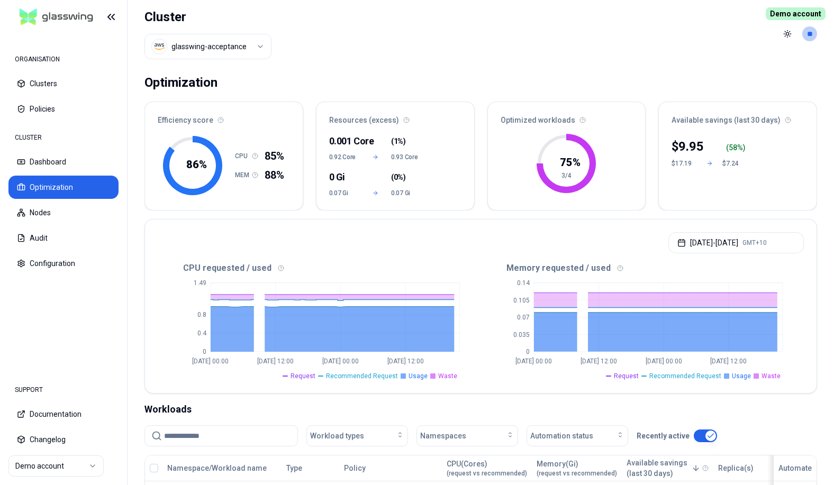
click at [439, 47] on header "Cluster glasswing-acceptance Toggle theme **" at bounding box center [481, 34] width 707 height 68
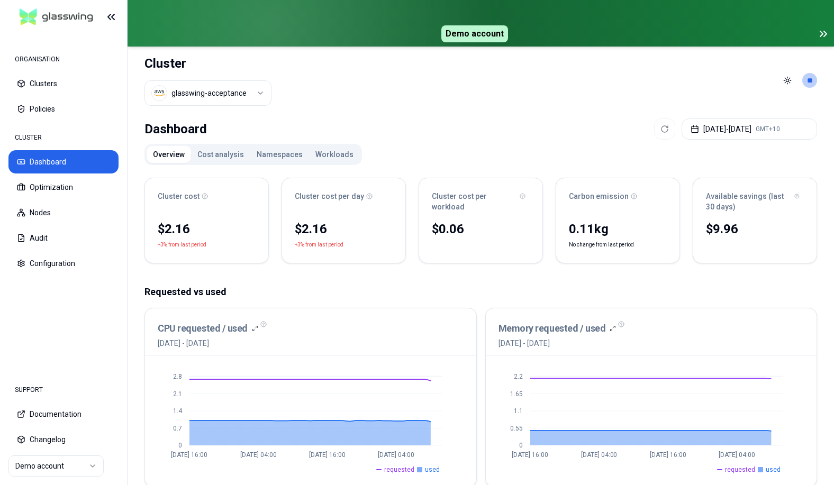
click at [820, 30] on icon at bounding box center [823, 34] width 13 height 13
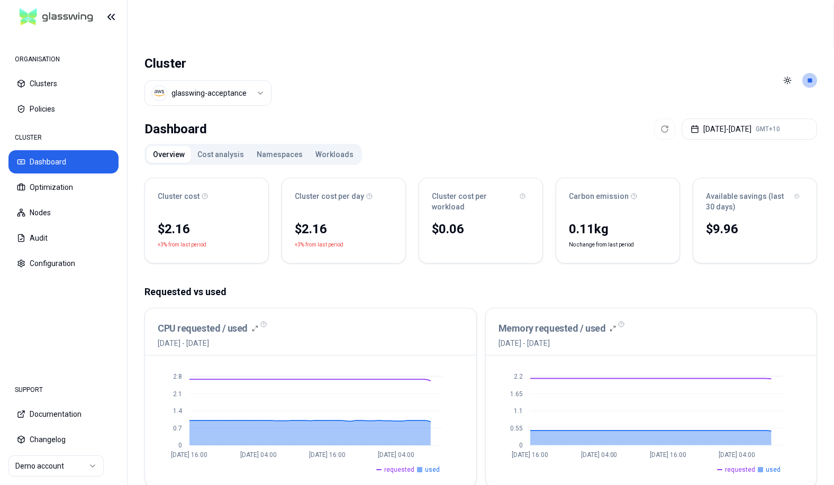
click at [487, 119] on div "Dashboard [DATE] - [DATE] GMT+10" at bounding box center [481, 129] width 673 height 21
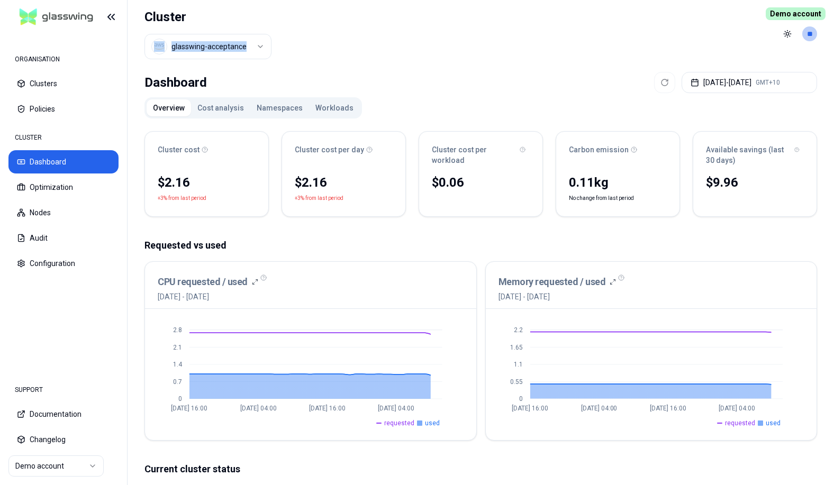
drag, startPoint x: 381, startPoint y: 37, endPoint x: 587, endPoint y: 37, distance: 205.9
click at [587, 37] on header "Cluster glasswing-acceptance Toggle theme **" at bounding box center [481, 34] width 707 height 68
drag, startPoint x: 149, startPoint y: 18, endPoint x: 202, endPoint y: 19, distance: 52.9
click at [202, 19] on header "Cluster glasswing-acceptance Toggle theme **" at bounding box center [481, 34] width 707 height 68
click at [212, 19] on h1 "Cluster" at bounding box center [208, 16] width 127 height 17
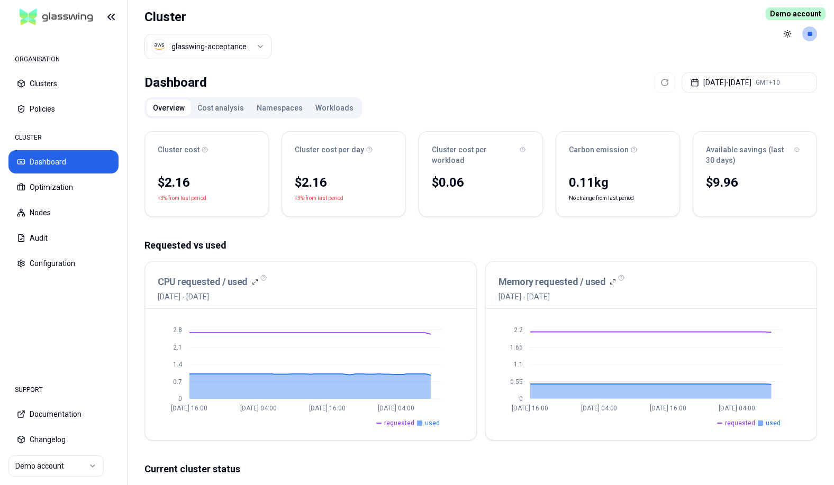
click at [158, 18] on h1 "Cluster" at bounding box center [208, 16] width 127 height 17
click at [255, 17] on h1 "Cluster" at bounding box center [208, 16] width 127 height 17
click at [159, 12] on h1 "Cluster" at bounding box center [208, 16] width 127 height 17
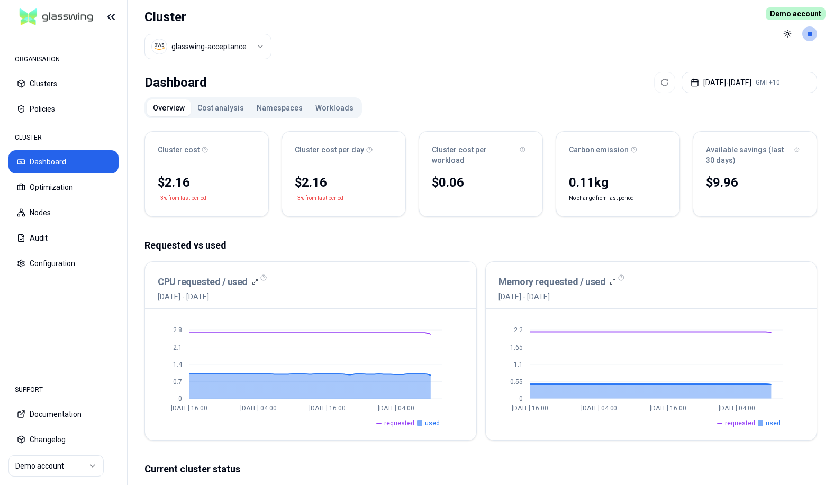
click at [202, 15] on h1 "Cluster" at bounding box center [208, 16] width 127 height 17
click at [146, 14] on h1 "Cluster" at bounding box center [208, 16] width 127 height 17
click at [147, 14] on h1 "Cluster" at bounding box center [208, 16] width 127 height 17
click at [242, 25] on div "Cluster glasswing-acceptance" at bounding box center [208, 34] width 127 height 68
click at [167, 17] on h1 "Cluster" at bounding box center [208, 16] width 127 height 17
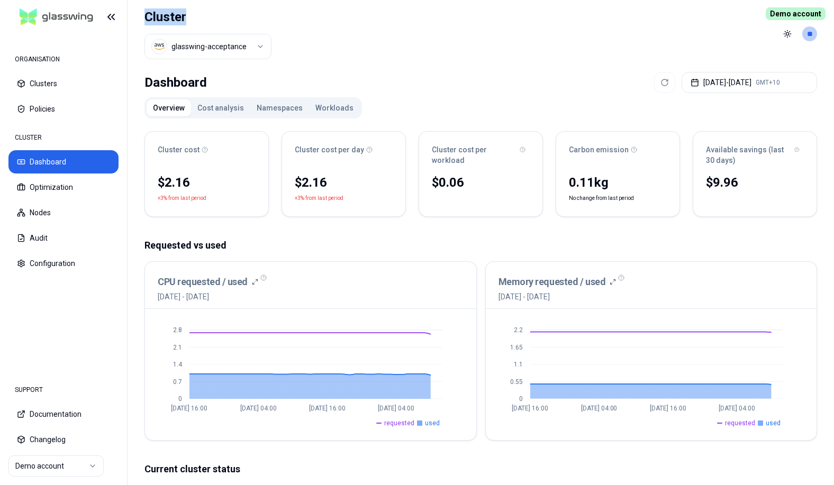
click at [167, 17] on h1 "Cluster" at bounding box center [208, 16] width 127 height 17
click at [290, 29] on header "Cluster glasswing-acceptance Toggle theme **" at bounding box center [481, 34] width 707 height 68
click at [162, 20] on h1 "Cluster" at bounding box center [208, 16] width 127 height 17
drag, startPoint x: 162, startPoint y: 20, endPoint x: 215, endPoint y: 20, distance: 52.9
click at [163, 20] on h1 "Cluster" at bounding box center [208, 16] width 127 height 17
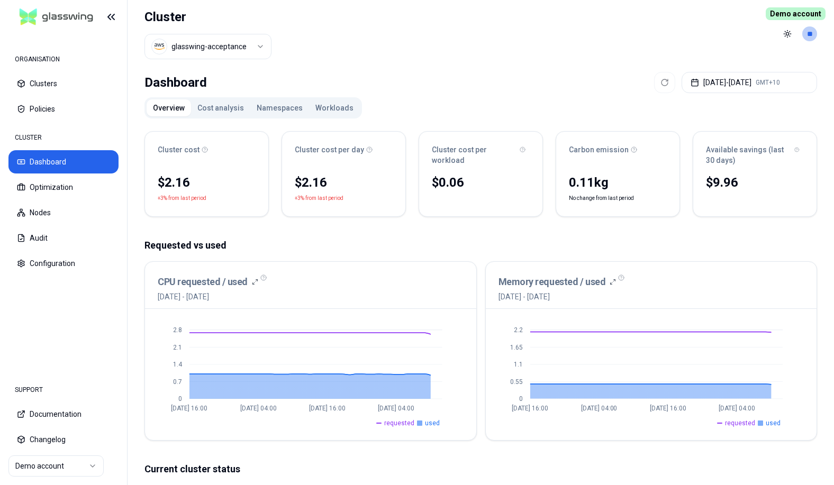
click at [279, 20] on header "Cluster glasswing-acceptance Toggle theme **" at bounding box center [481, 34] width 707 height 68
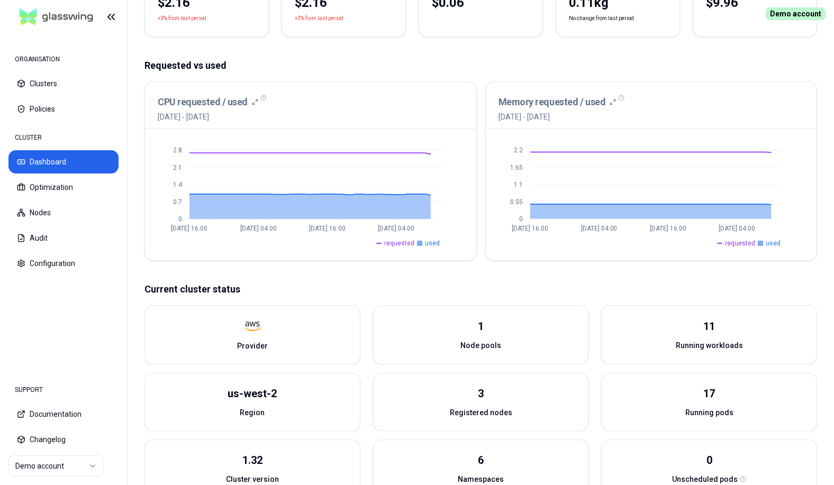
scroll to position [305, 0]
